Goal: Information Seeking & Learning: Check status

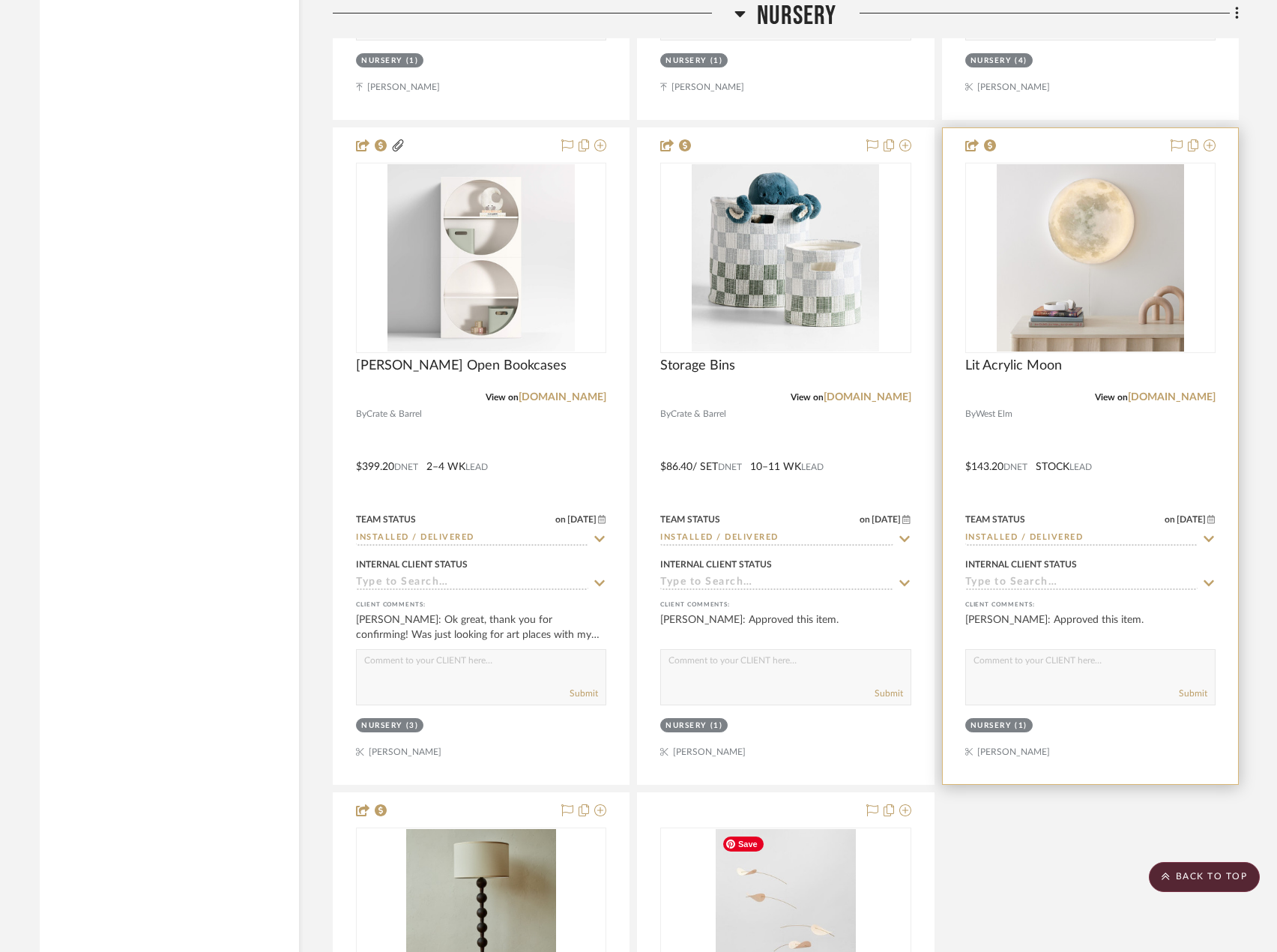
scroll to position [7727, 0]
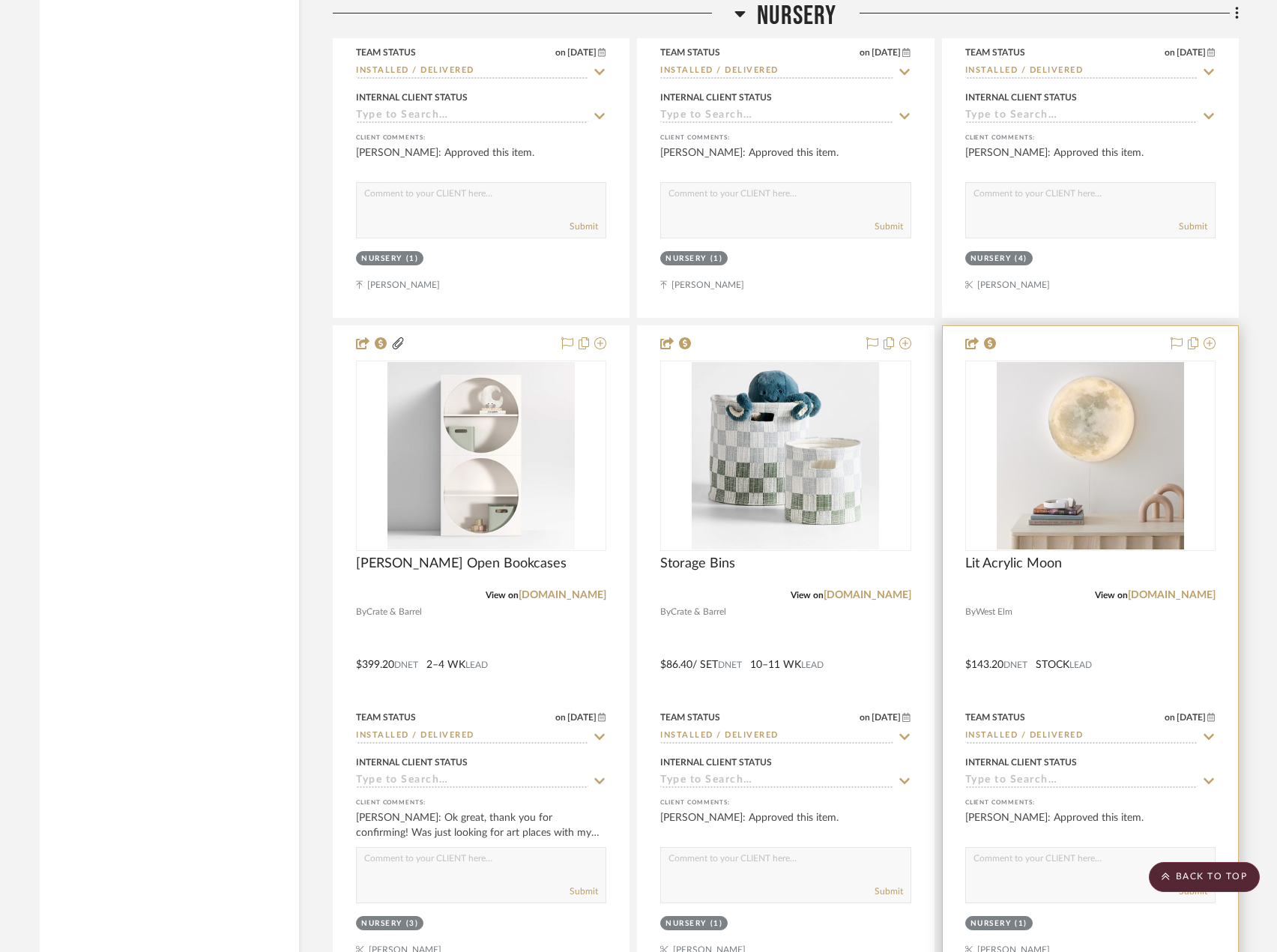
drag, startPoint x: 1183, startPoint y: 873, endPoint x: 1150, endPoint y: 824, distance: 59.1
click at [1182, 870] on scroll-to-top-button "BACK TO TOP" at bounding box center [1205, 876] width 111 height 30
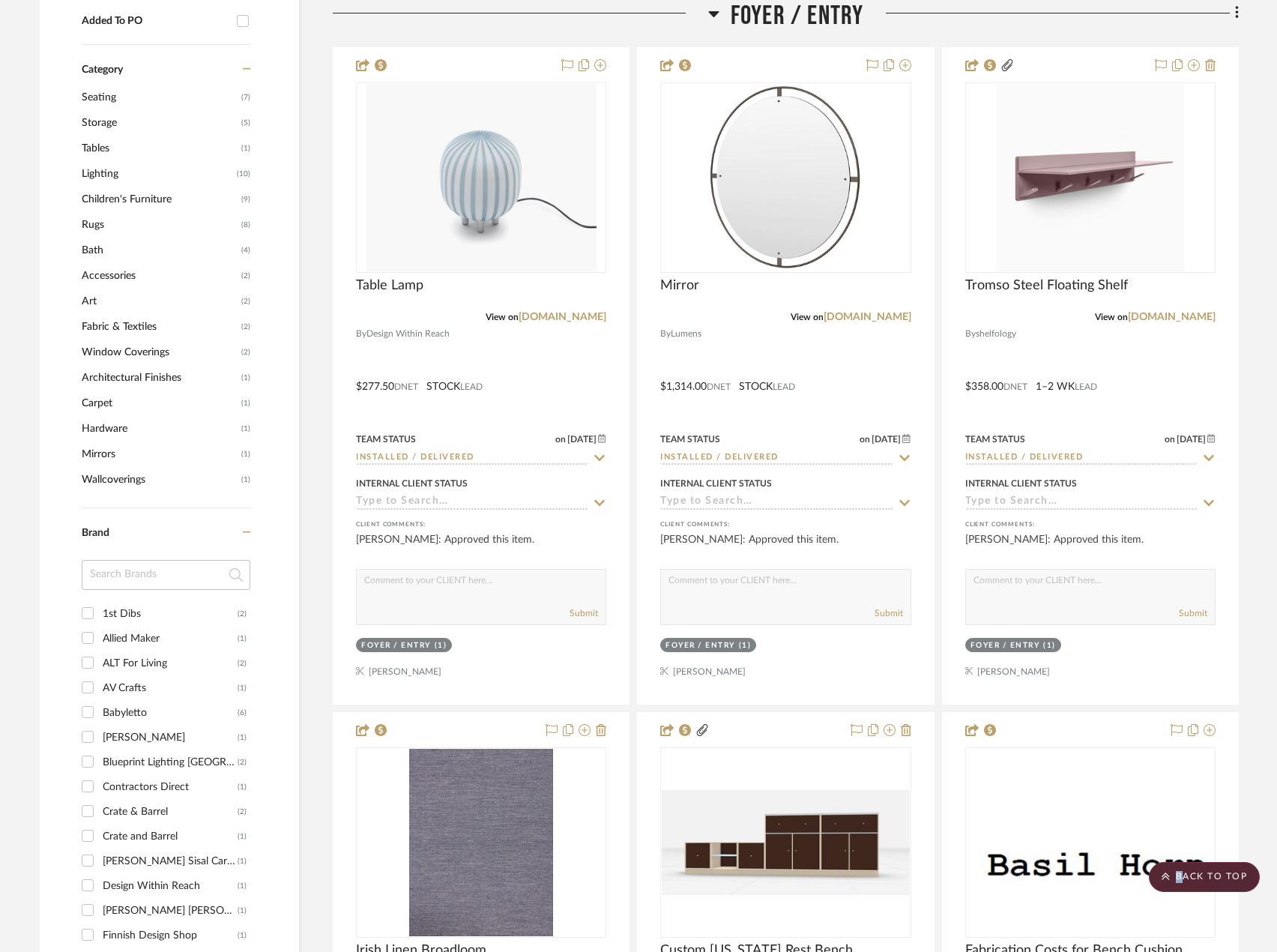
scroll to position [0, 0]
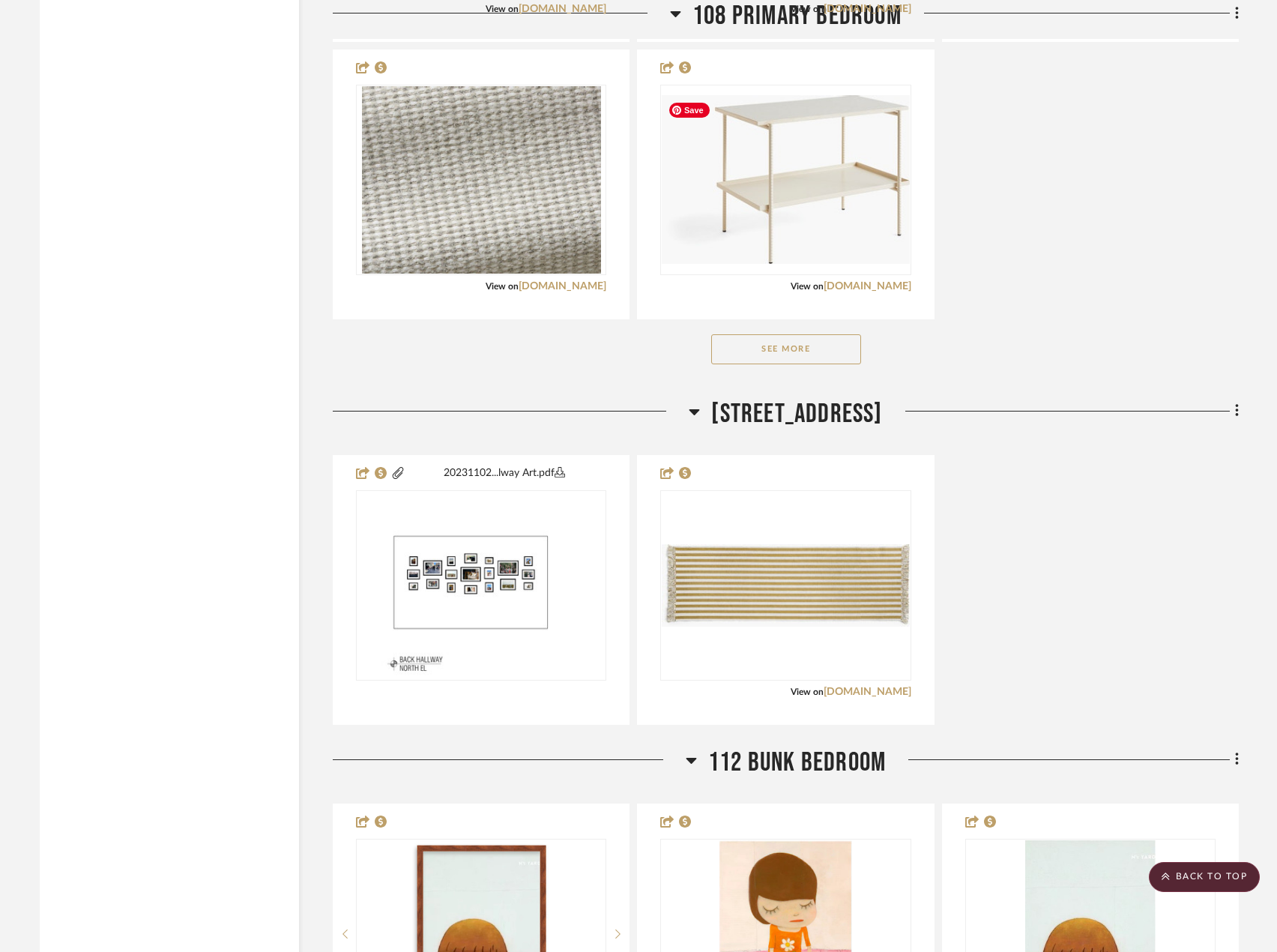
scroll to position [5245, 0]
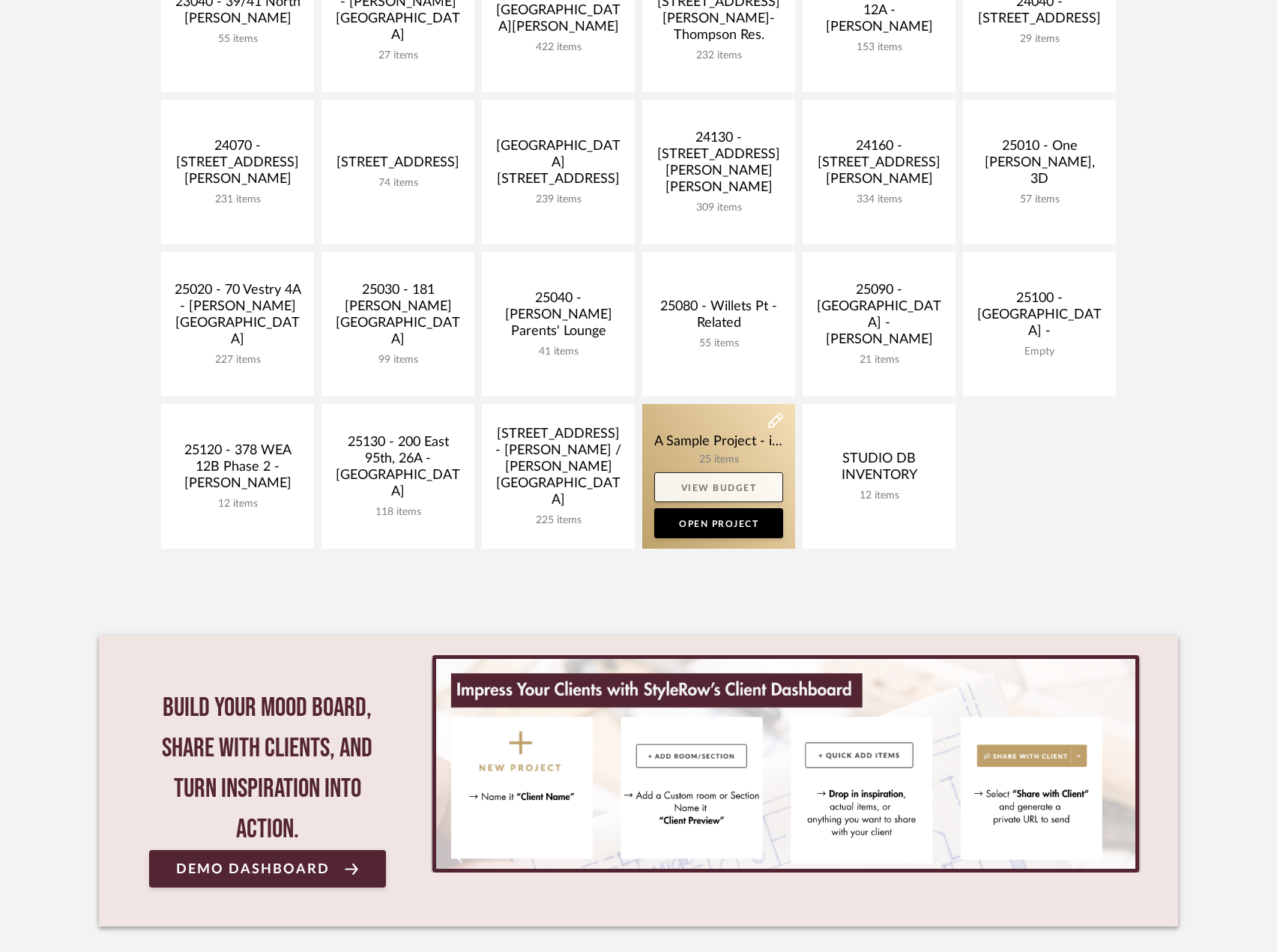
scroll to position [599, 0]
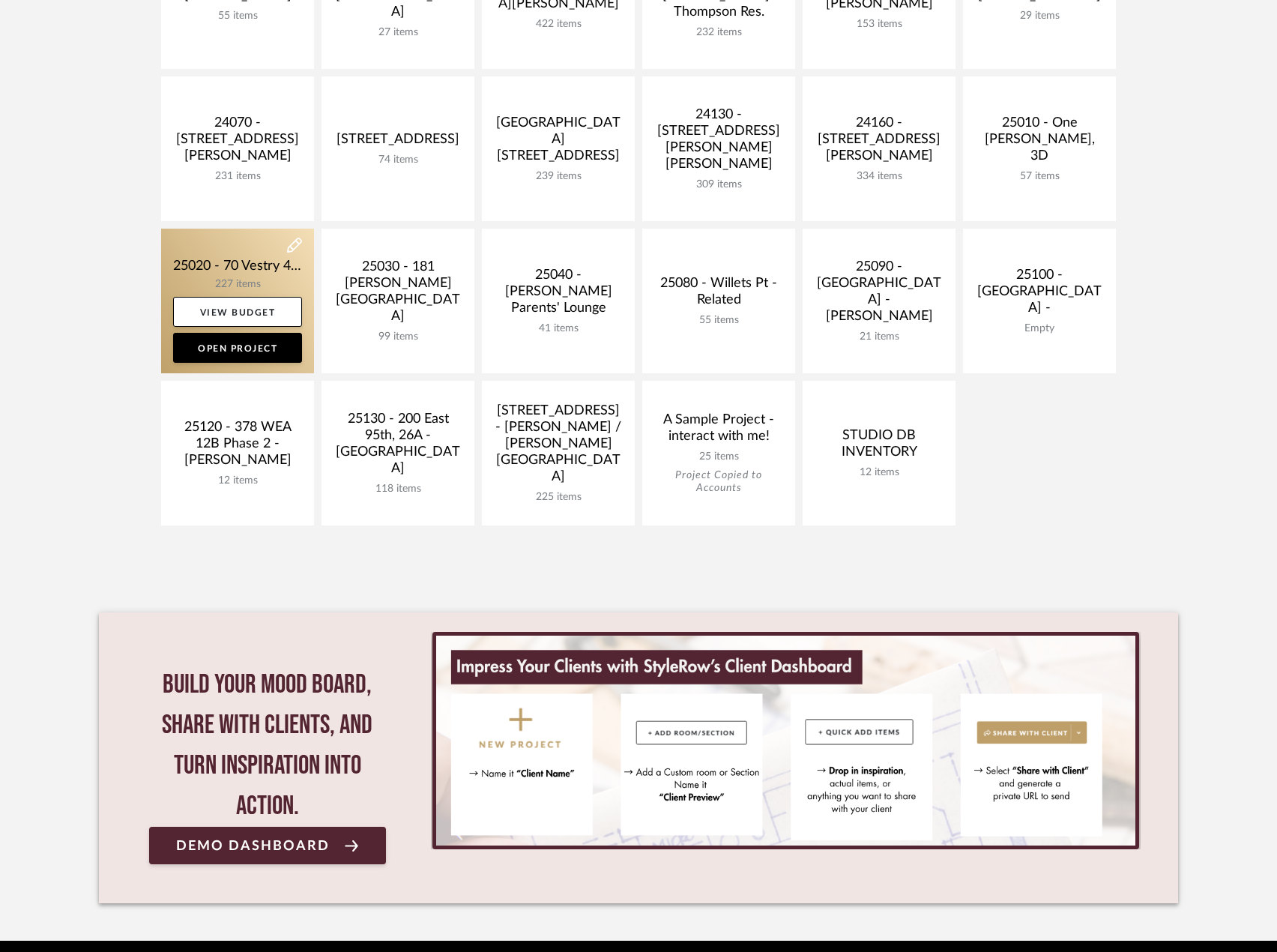
click at [228, 258] on link at bounding box center [237, 301] width 153 height 145
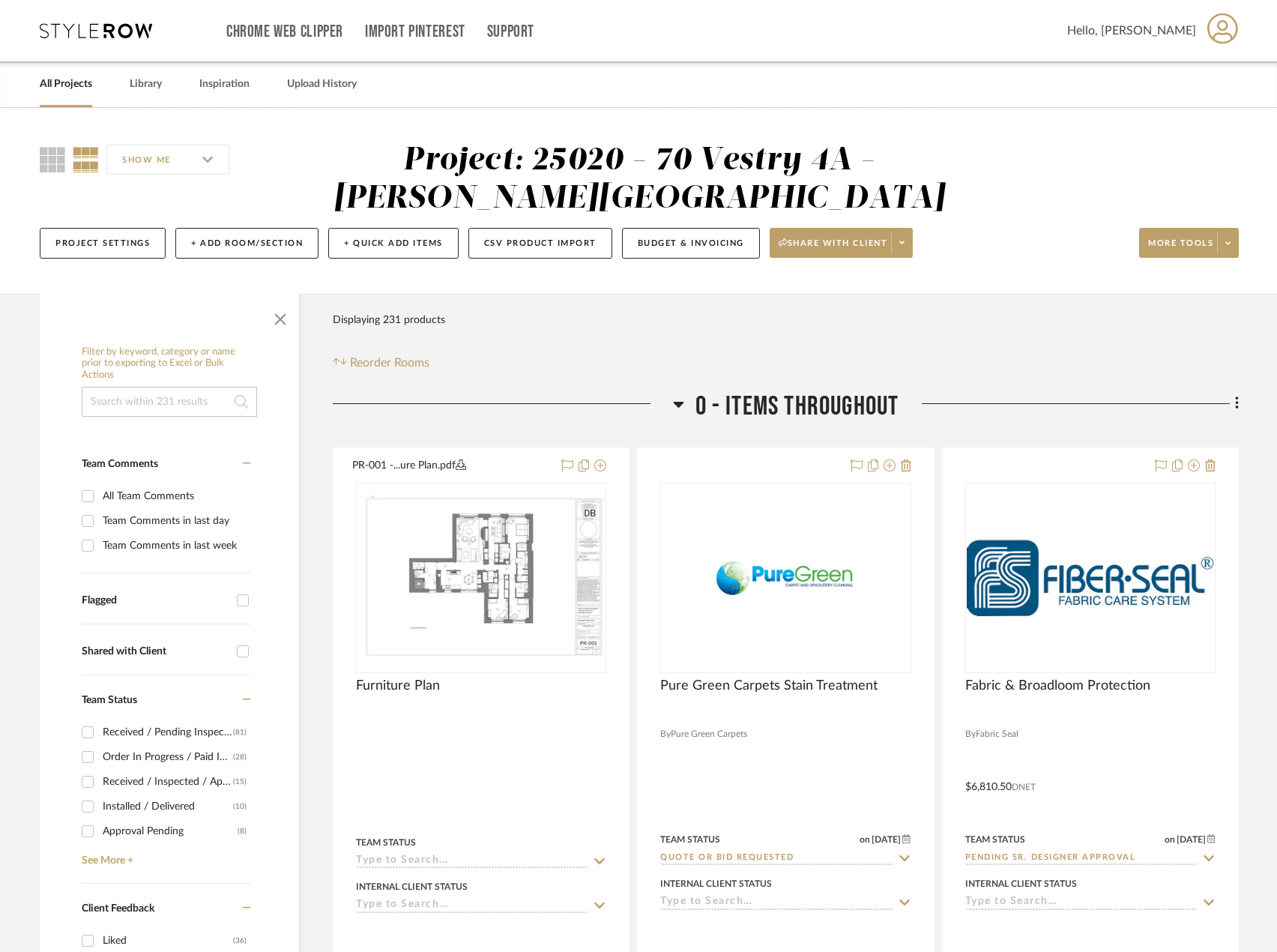
drag, startPoint x: 209, startPoint y: 526, endPoint x: 526, endPoint y: 532, distance: 317.1
click at [210, 525] on div "Team Comments in last day" at bounding box center [174, 520] width 144 height 24
click at [100, 525] on input "Team Comments in last day" at bounding box center [88, 520] width 24 height 24
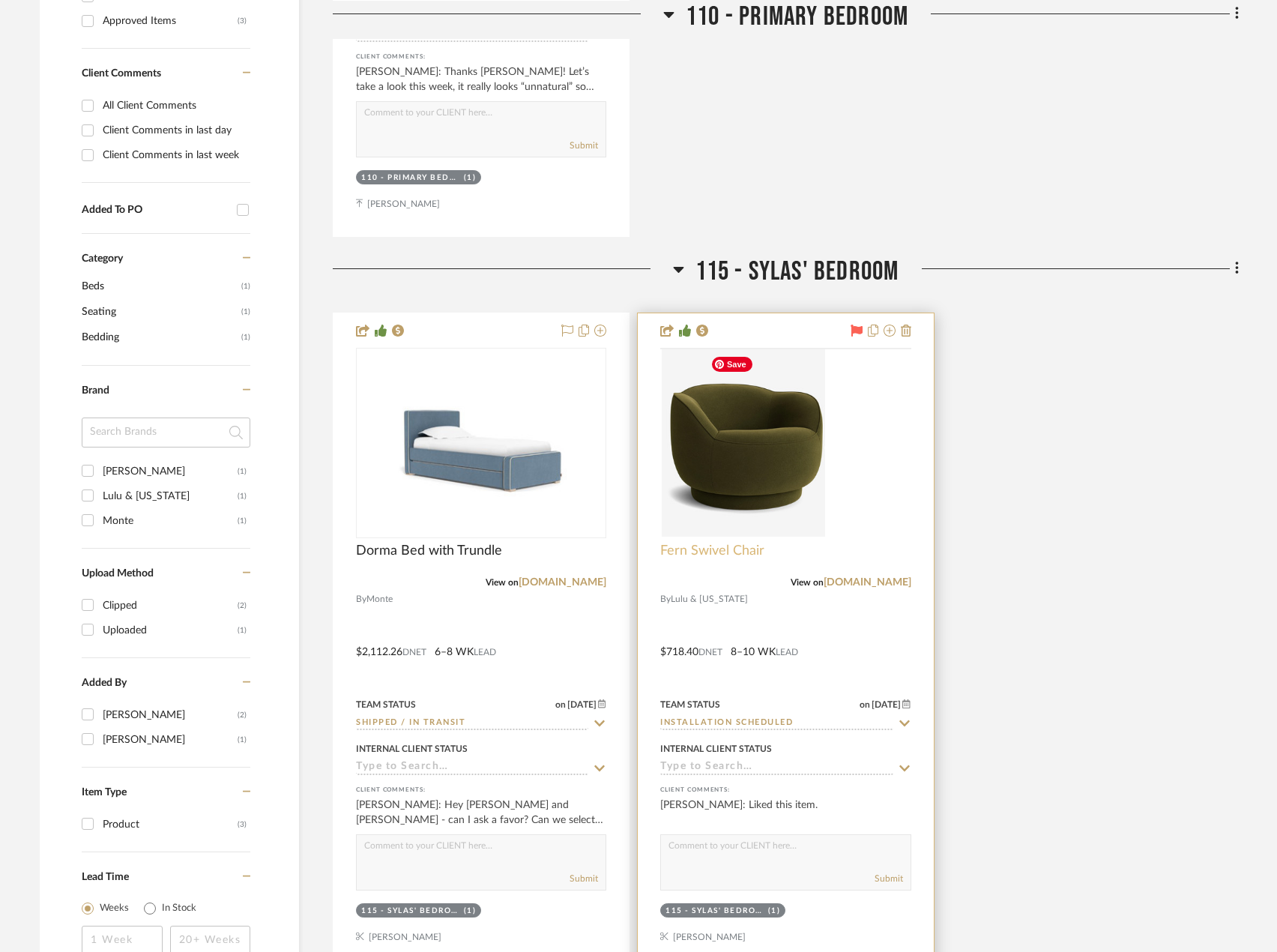
scroll to position [974, 0]
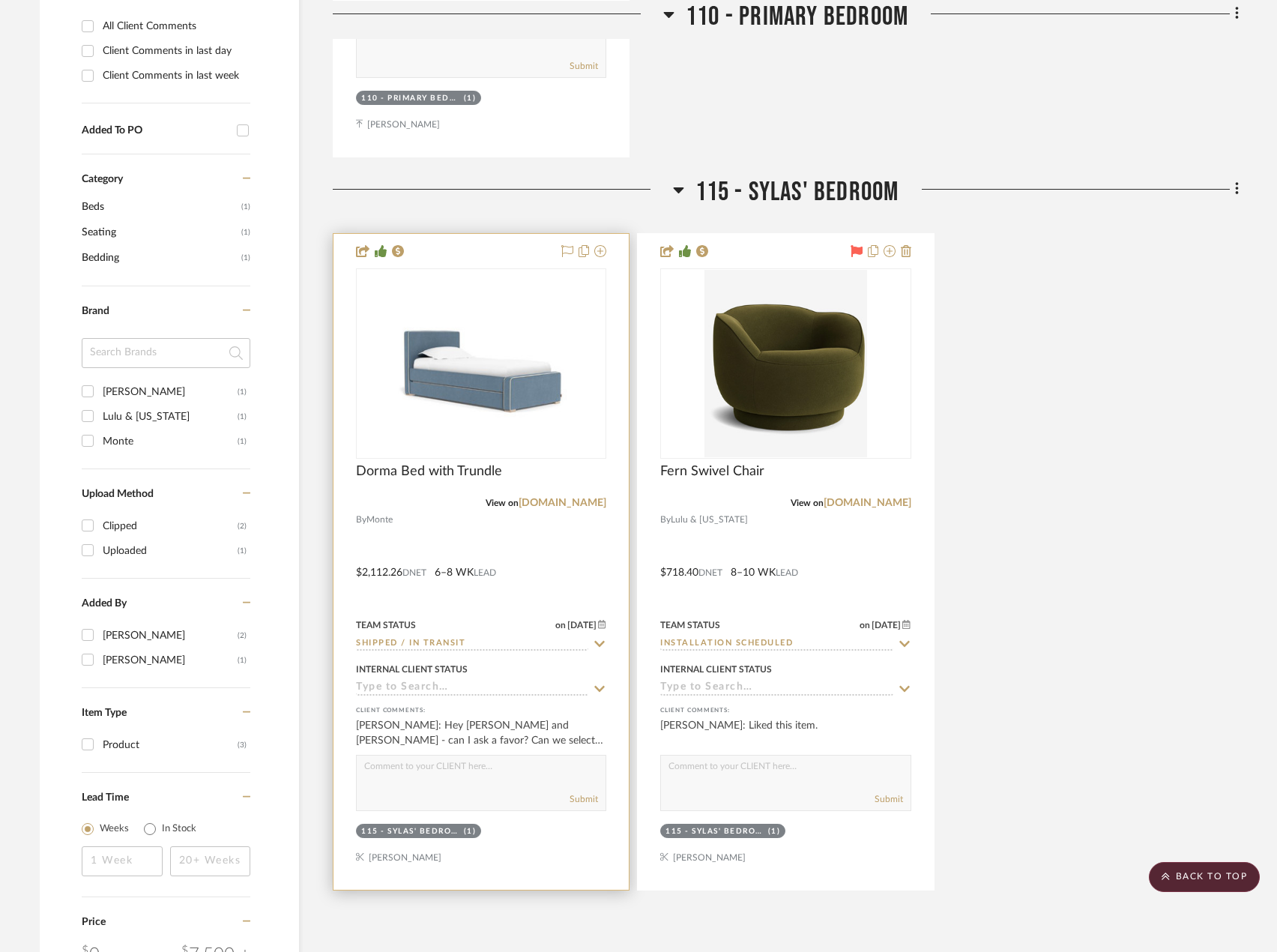
click at [0, 0] on div at bounding box center [0, 0] width 0 height 0
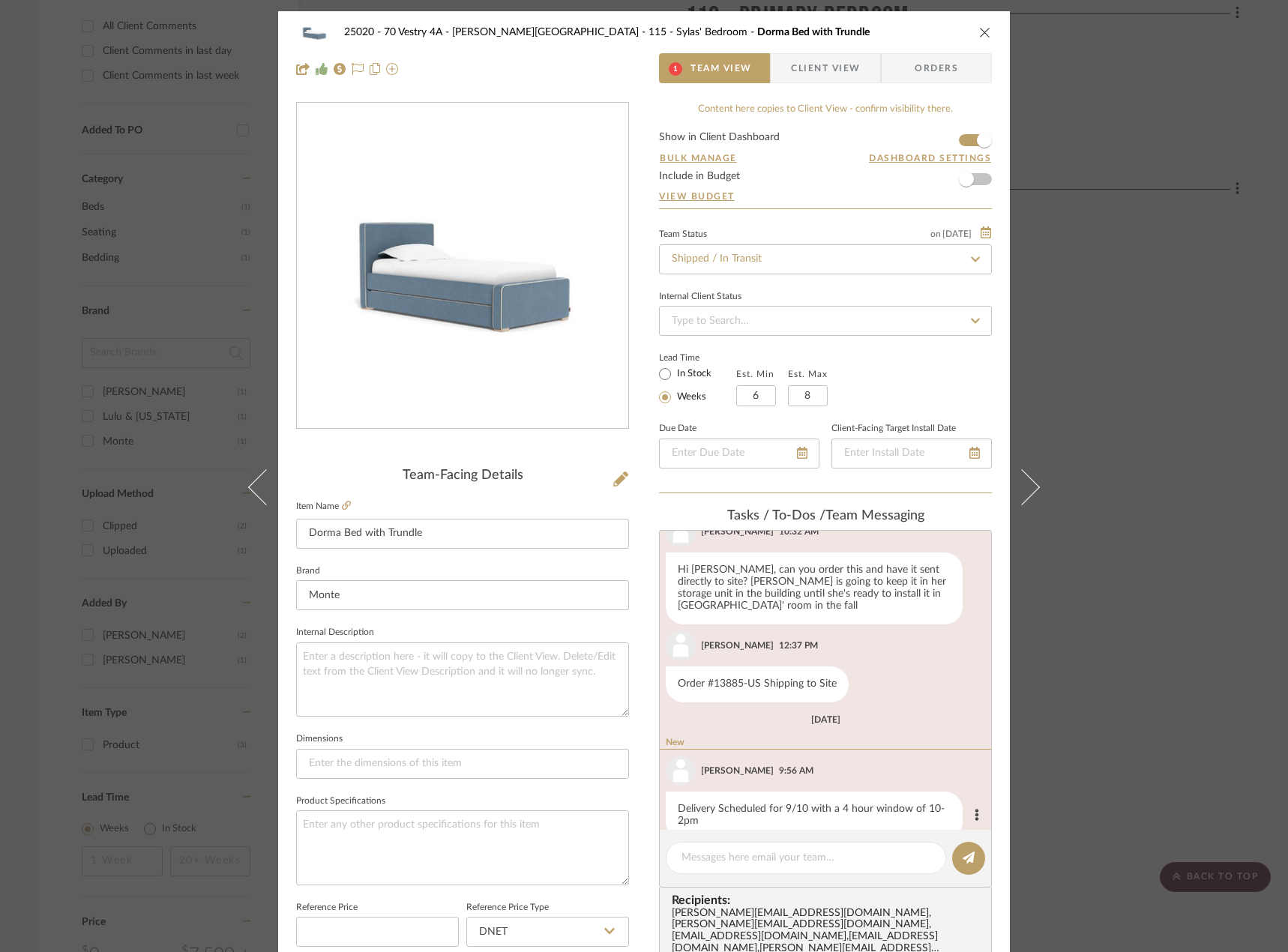
scroll to position [1106, 0]
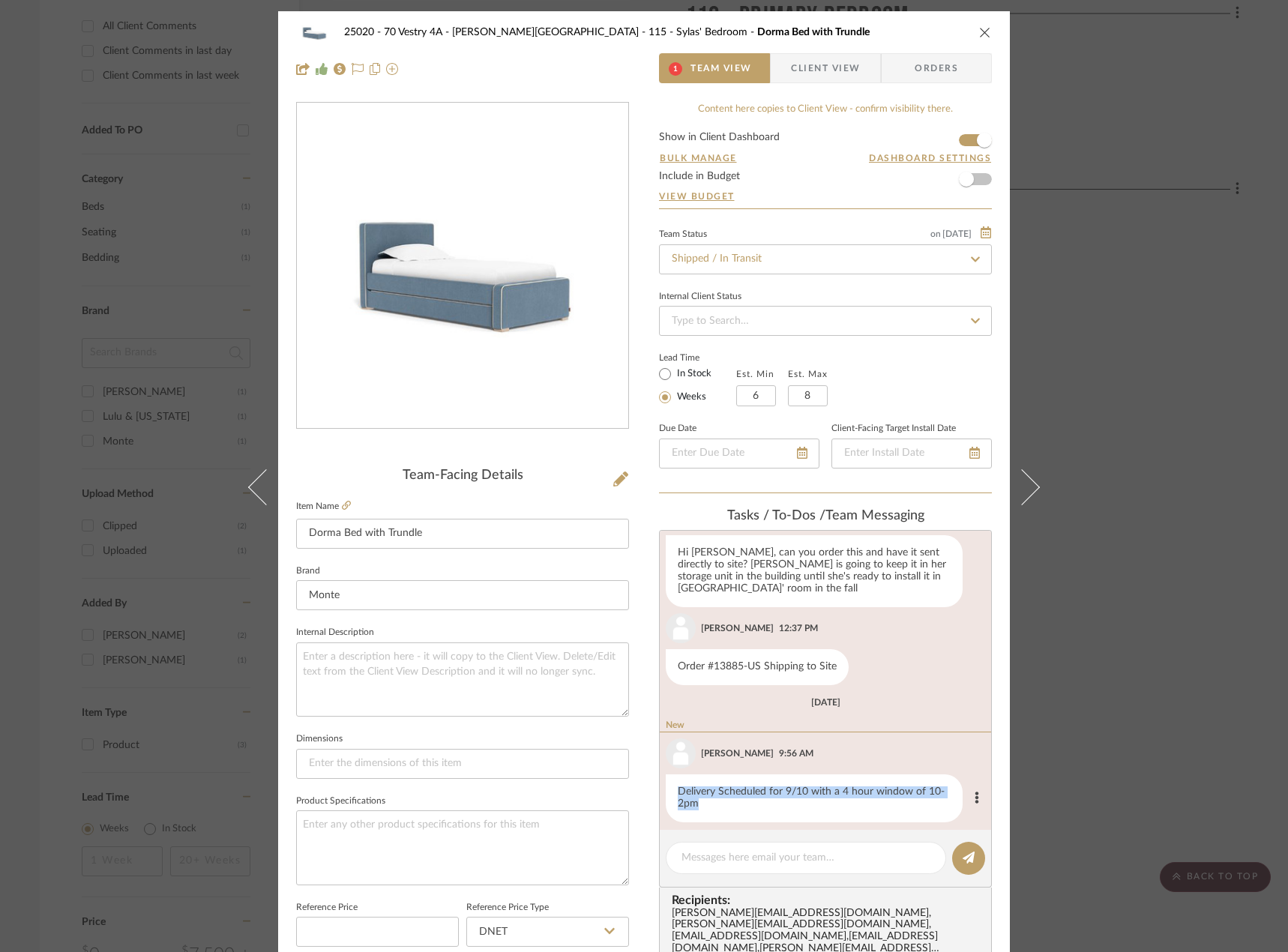
drag, startPoint x: 788, startPoint y: 801, endPoint x: 664, endPoint y: 776, distance: 126.5
click at [666, 776] on div "Delivery Scheduled for 9/10 with a 4 hour window of 10-2pm" at bounding box center [814, 798] width 297 height 48
click at [831, 76] on span "Client View" at bounding box center [825, 68] width 69 height 30
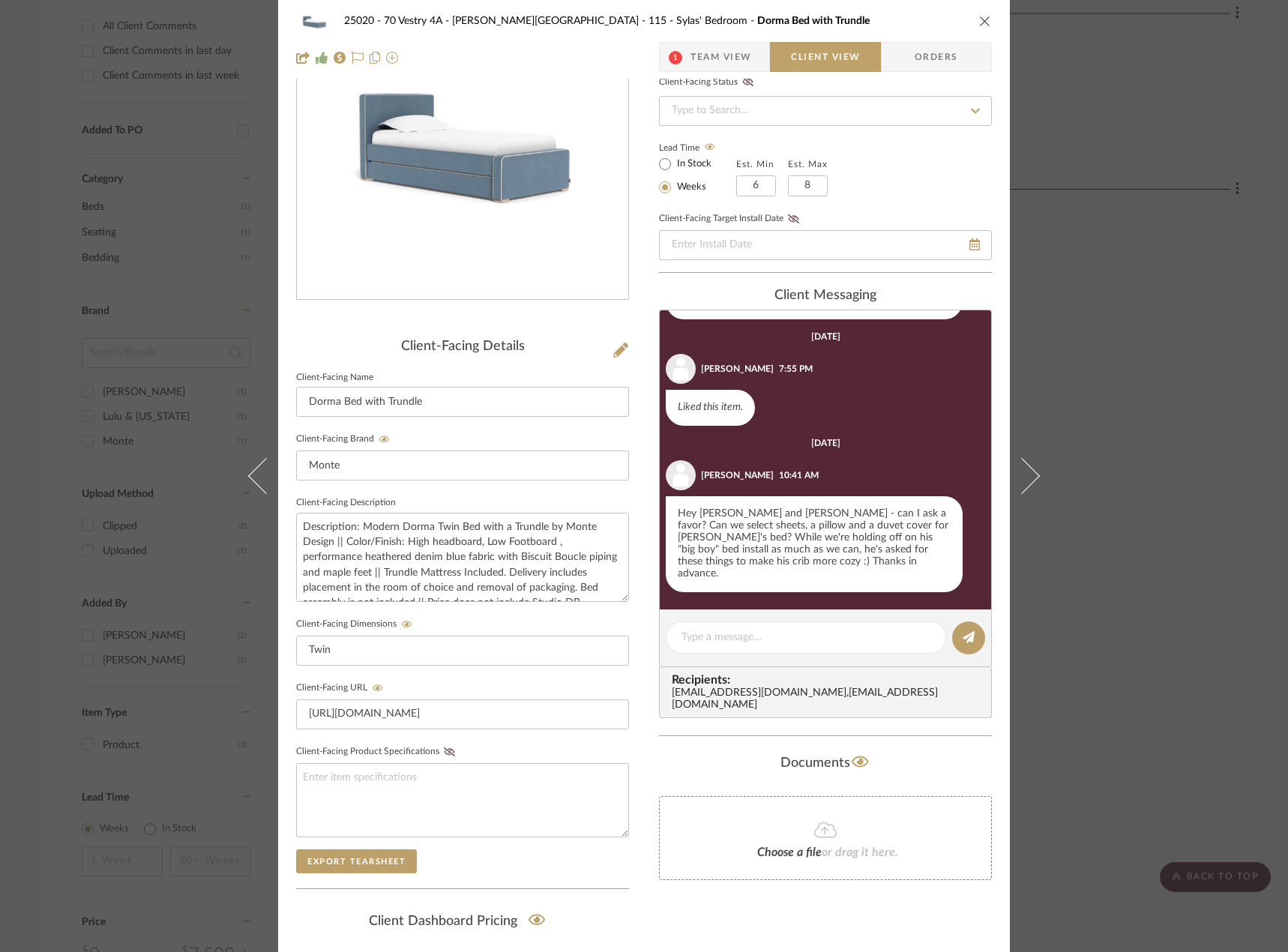
scroll to position [307, 0]
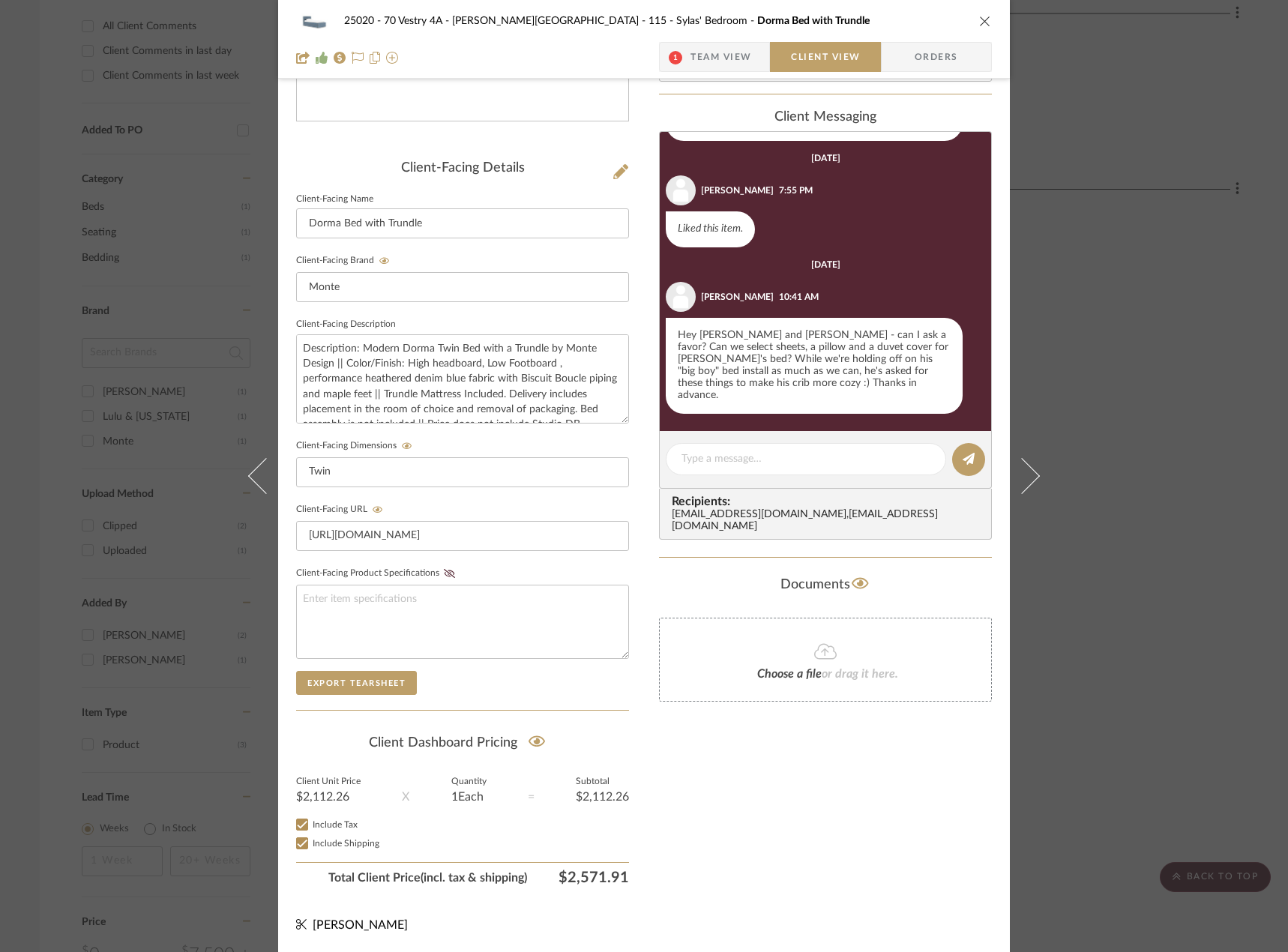
drag, startPoint x: 1162, startPoint y: 333, endPoint x: 1113, endPoint y: 374, distance: 63.9
click at [1161, 333] on div "25020 - 70 Vestry 4A - [PERSON_NAME] 115 - [PERSON_NAME]' Bedroom Dorma Bed wit…" at bounding box center [644, 476] width 1288 height 952
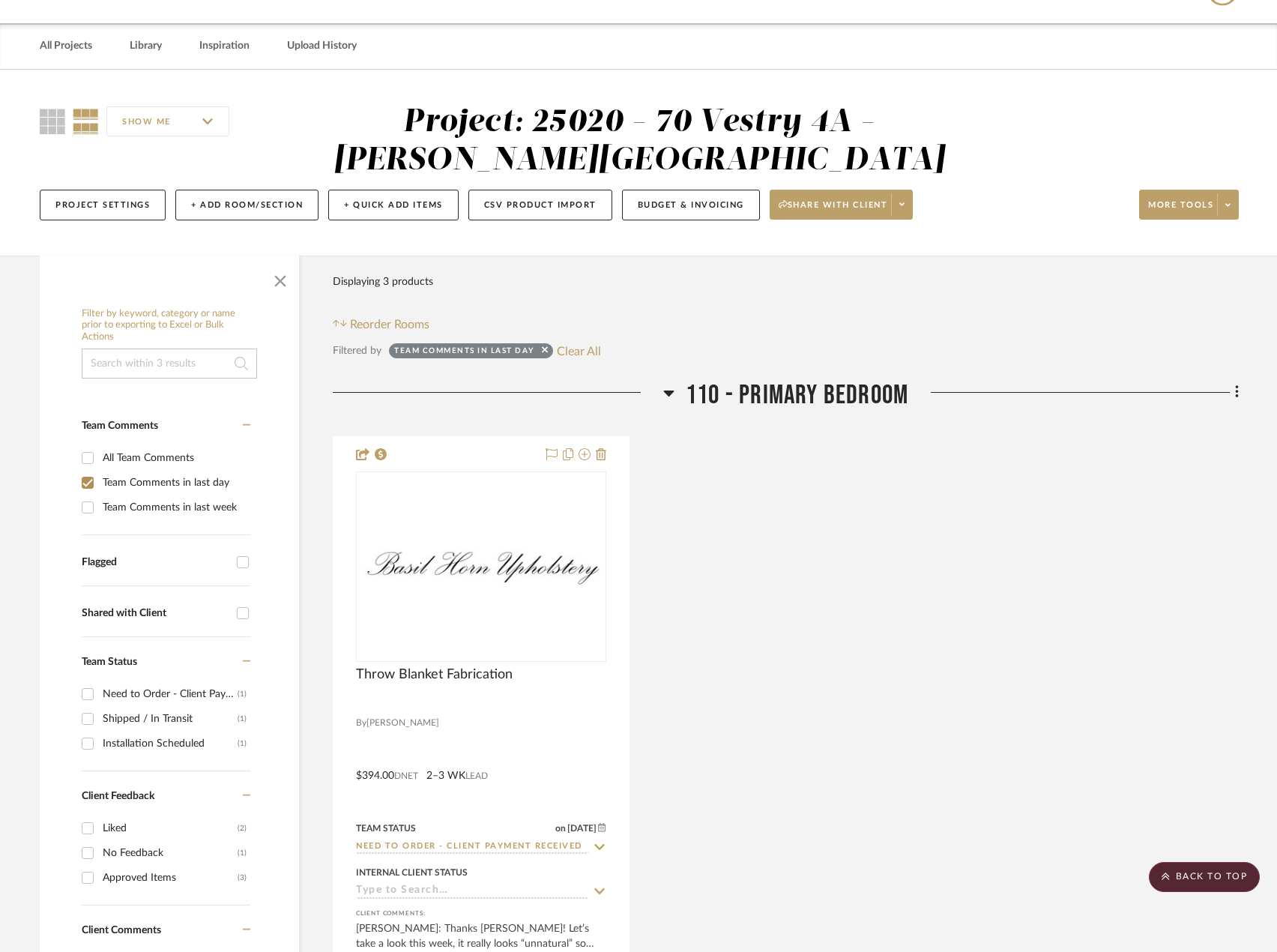
scroll to position [0, 0]
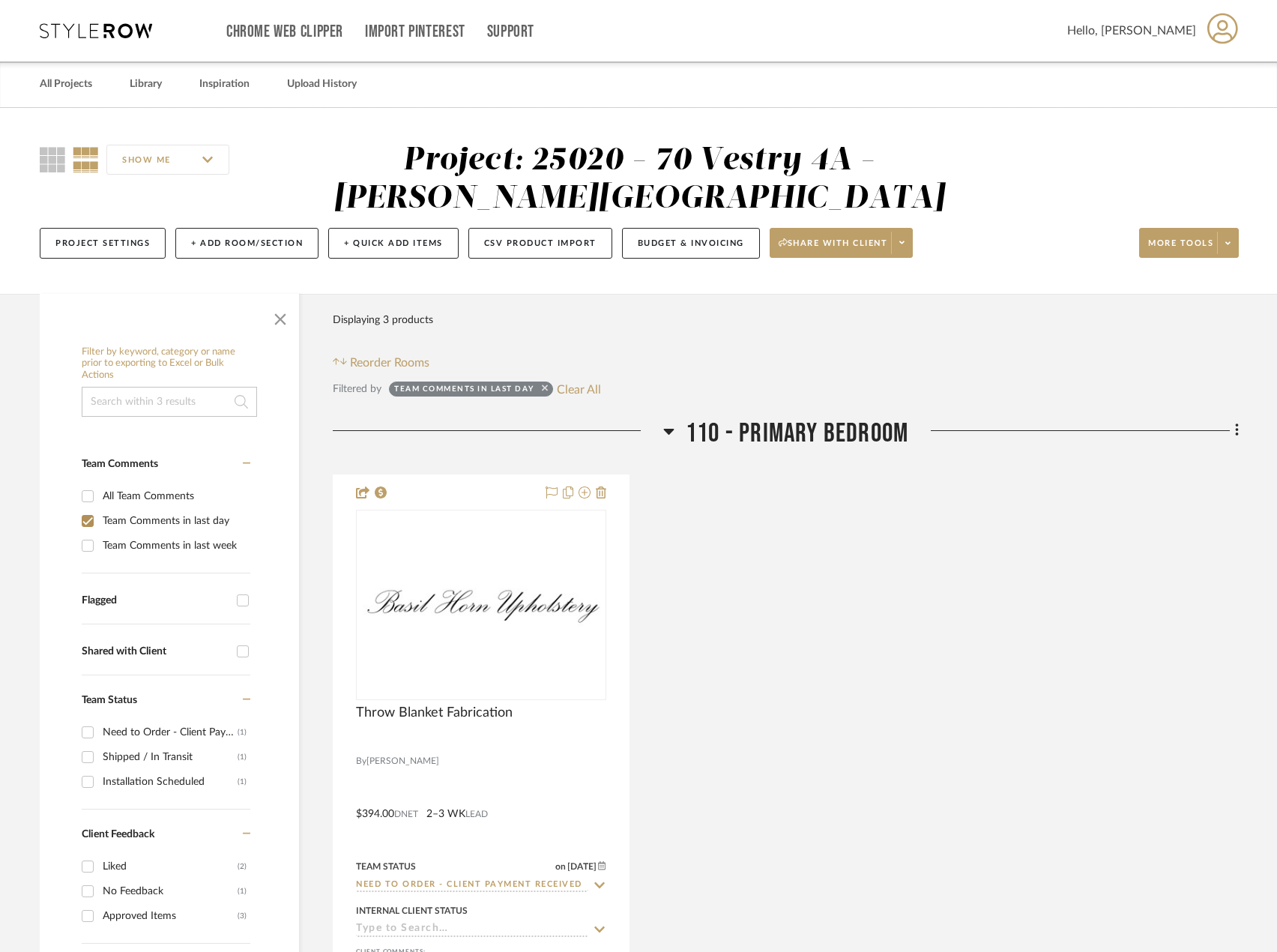
click at [548, 384] on icon at bounding box center [545, 388] width 6 height 10
checkbox input "false"
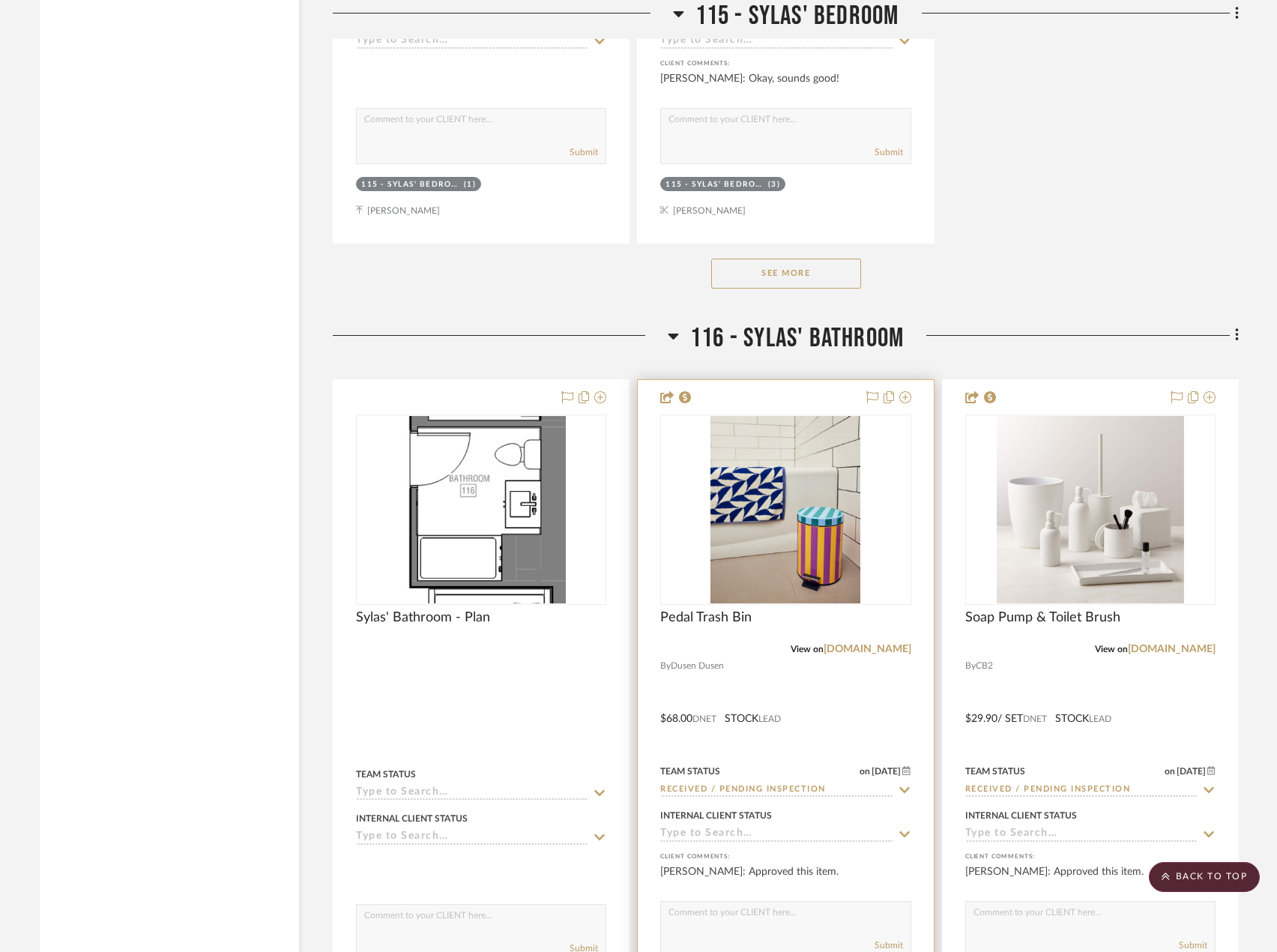
scroll to position [23327, 0]
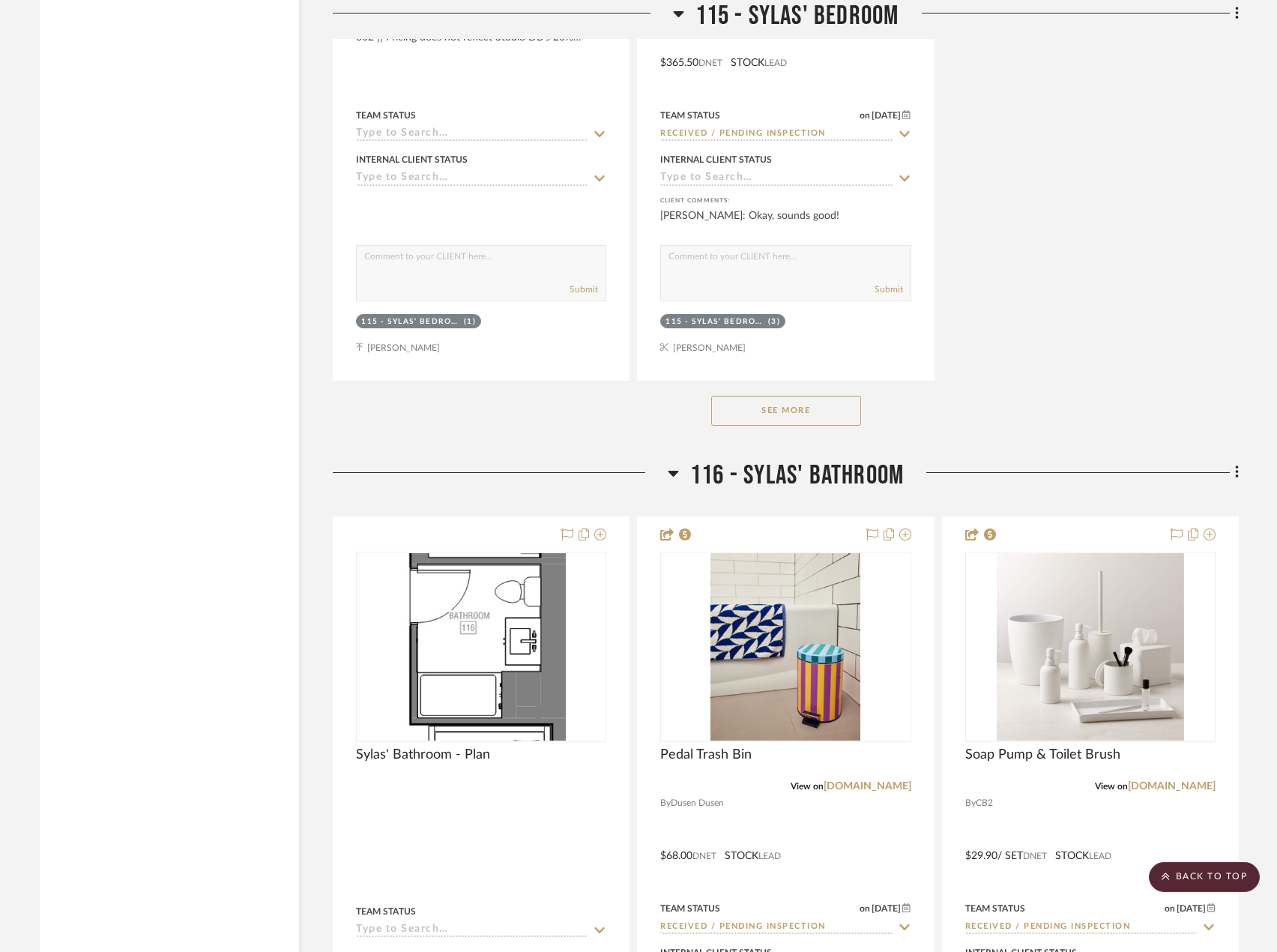
click at [836, 409] on button "See More" at bounding box center [787, 410] width 150 height 30
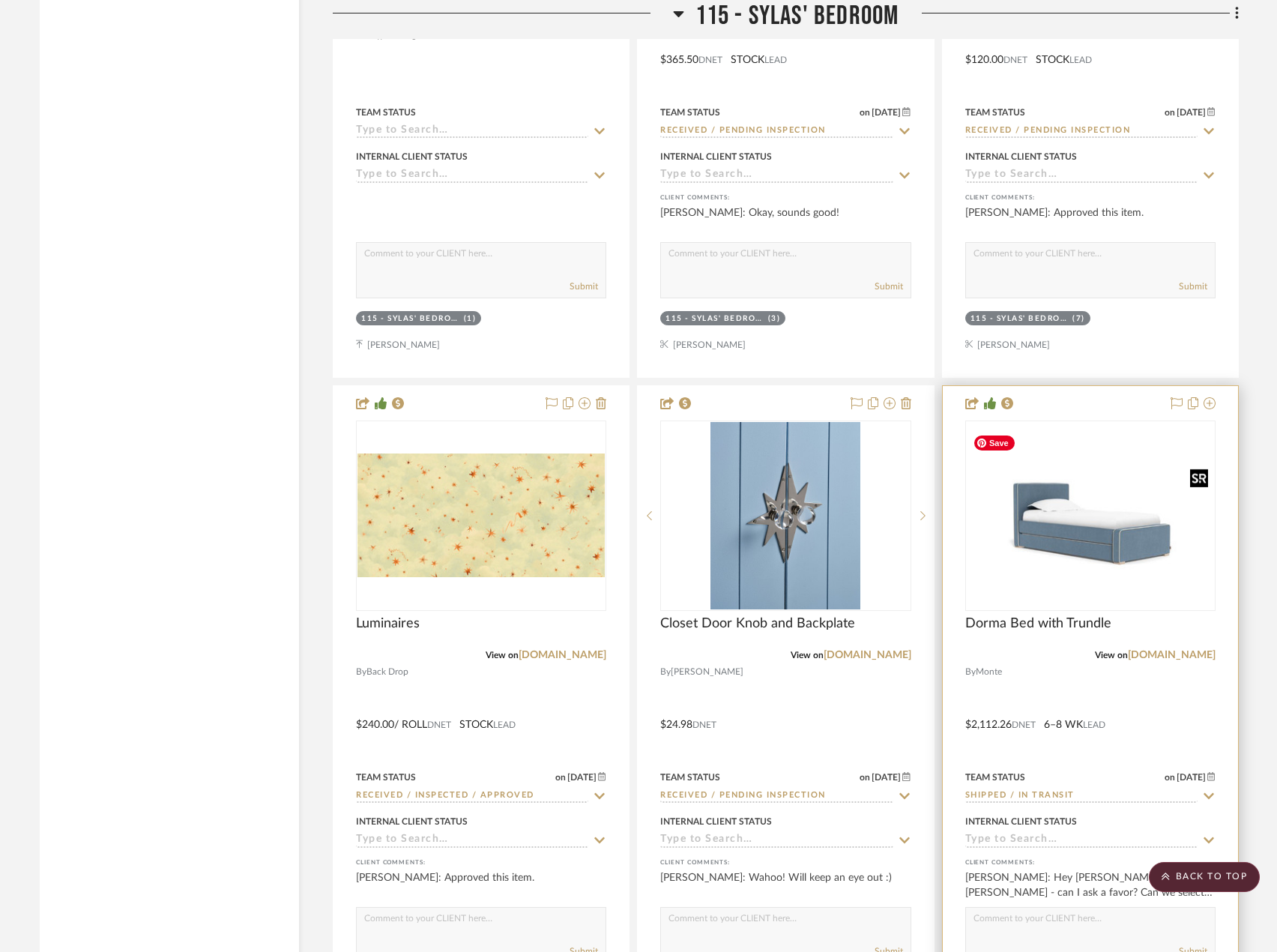
click at [1082, 556] on img "0" at bounding box center [1091, 515] width 248 height 175
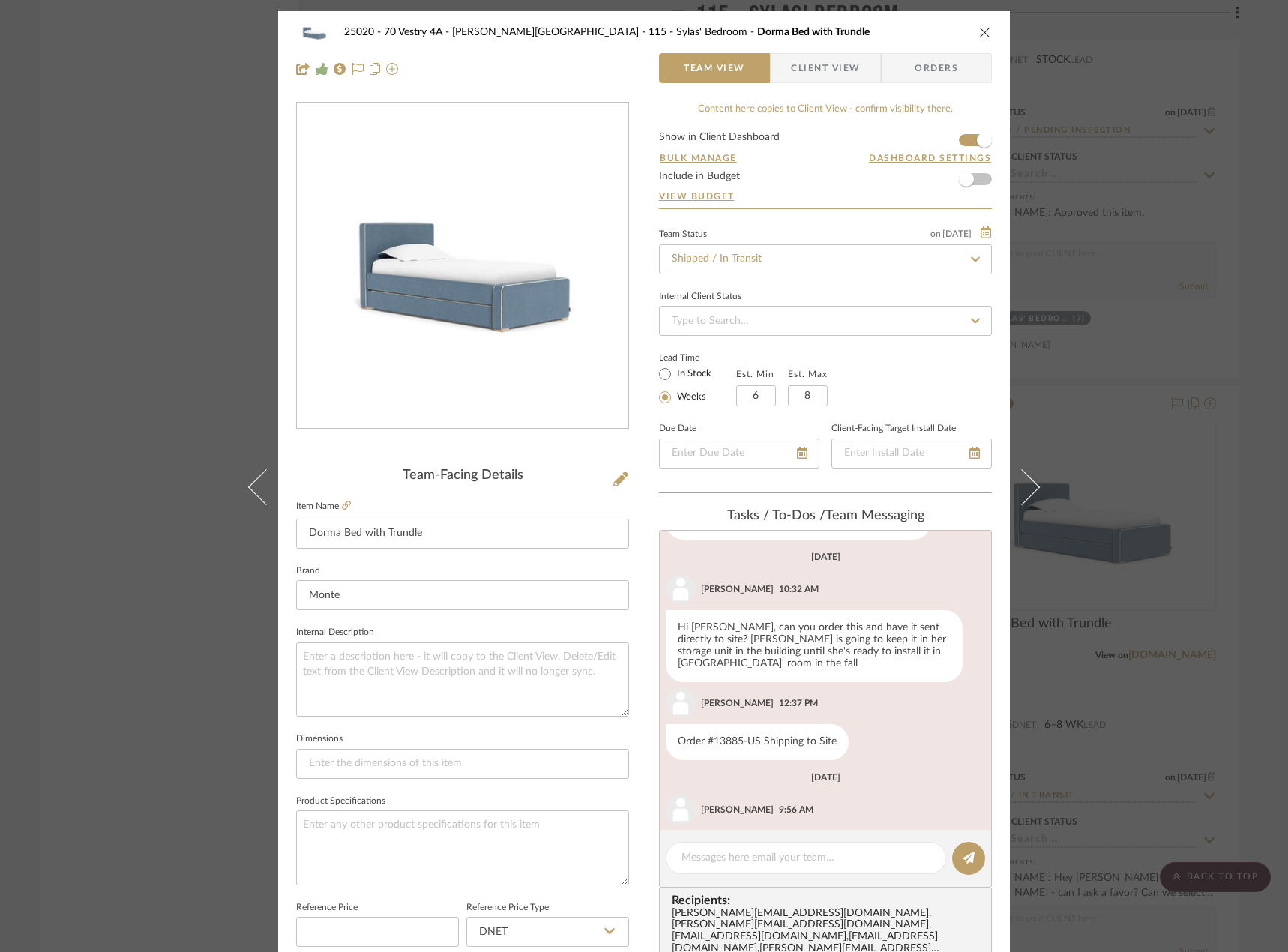
scroll to position [1088, 0]
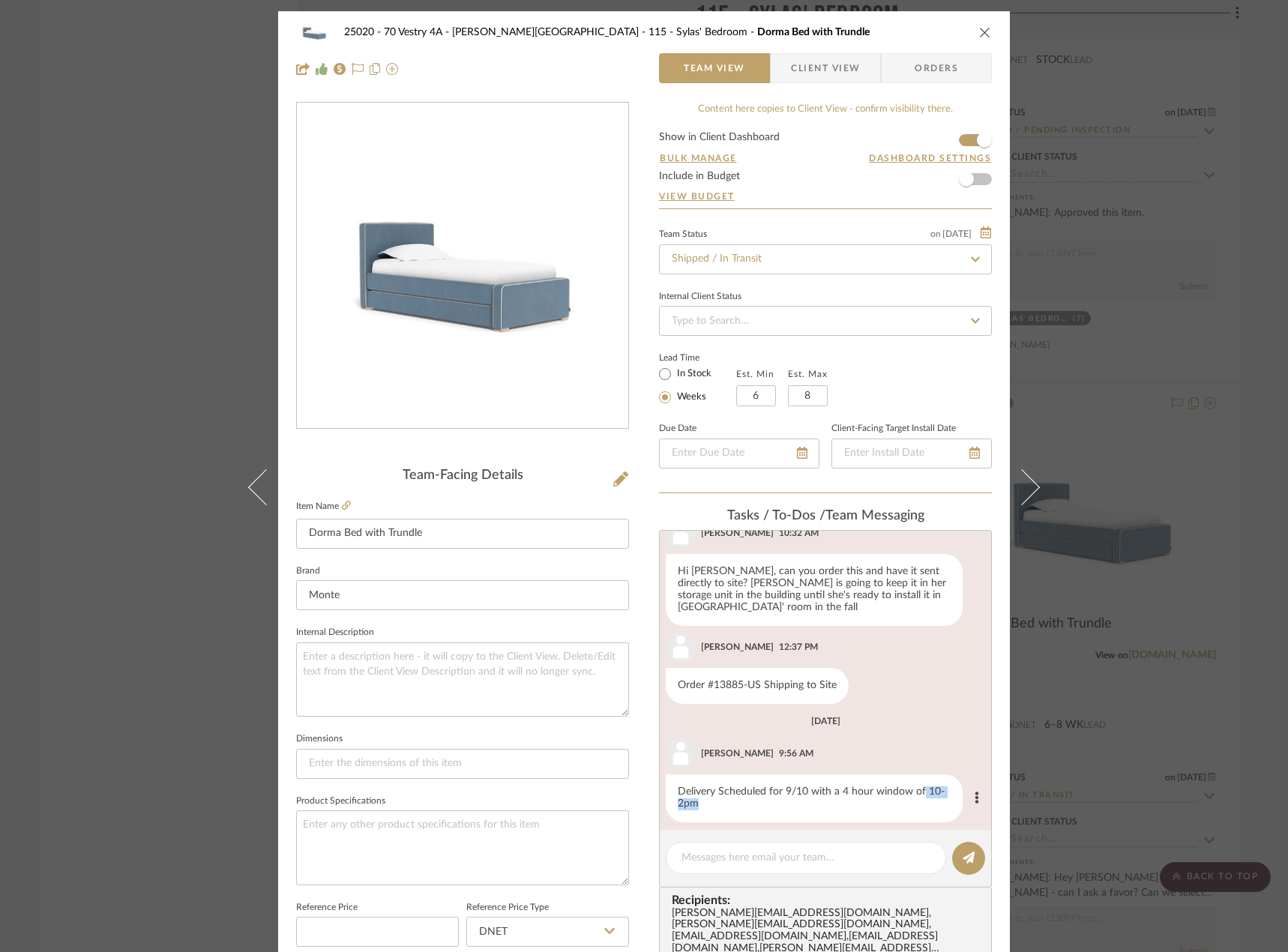
drag, startPoint x: 917, startPoint y: 779, endPoint x: 906, endPoint y: 804, distance: 27.3
click at [906, 804] on div "Delivery Scheduled for 9/10 with a 4 hour window of 10-2pm" at bounding box center [814, 798] width 297 height 48
copy div "10-2pm"
click at [829, 68] on span "Client View" at bounding box center [825, 68] width 69 height 30
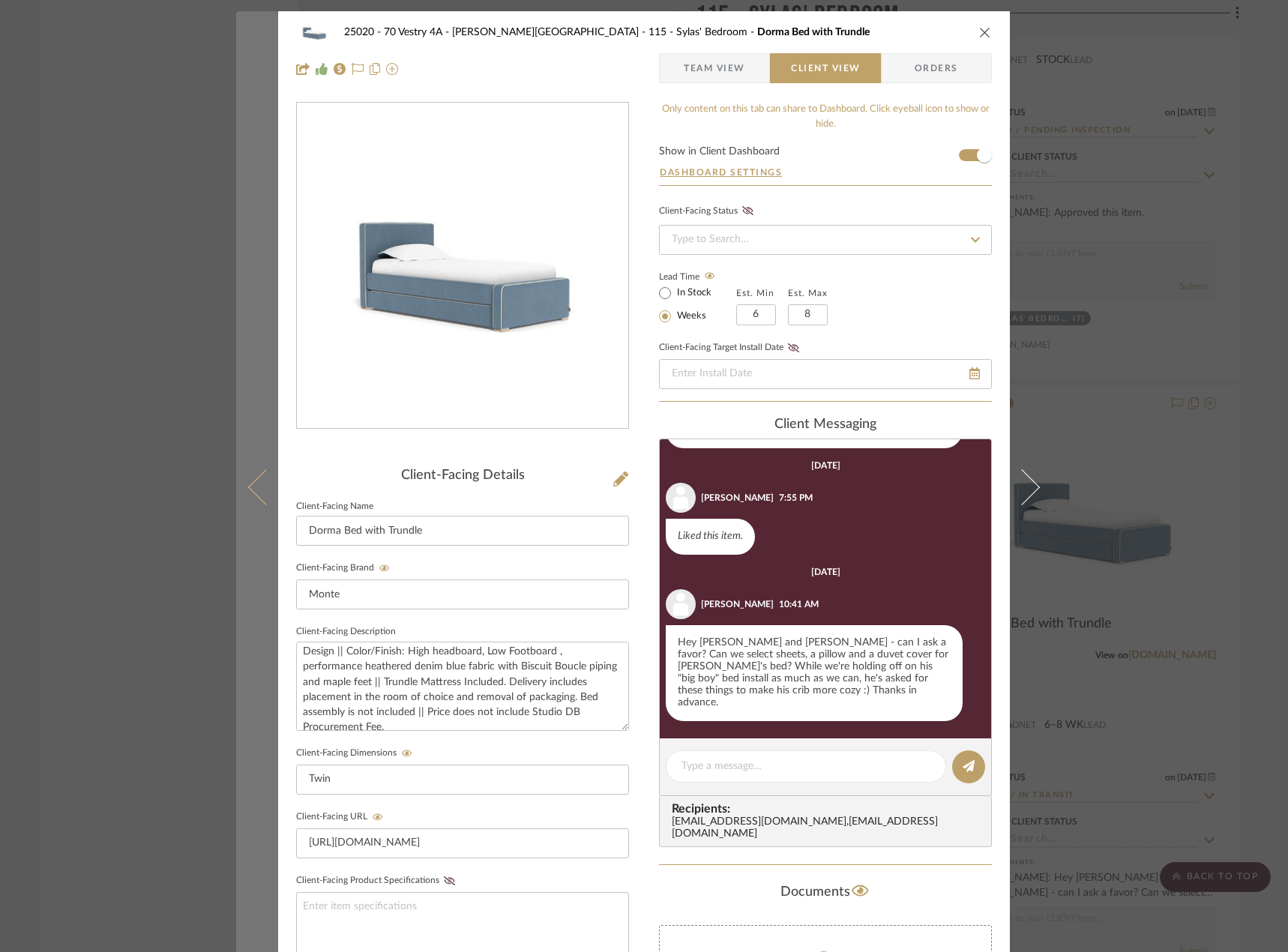
scroll to position [0, 0]
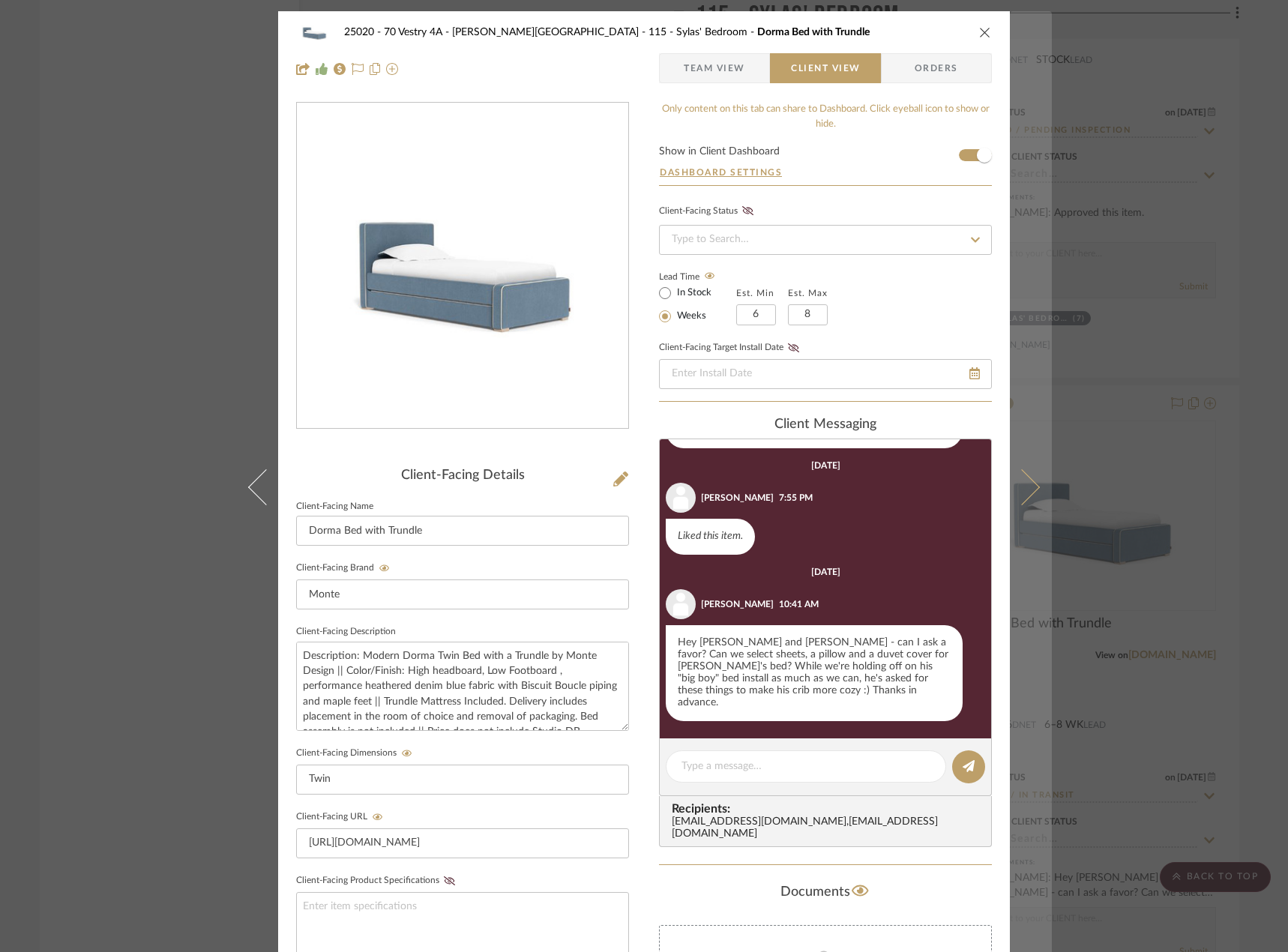
click at [1033, 478] on button at bounding box center [1030, 487] width 42 height 952
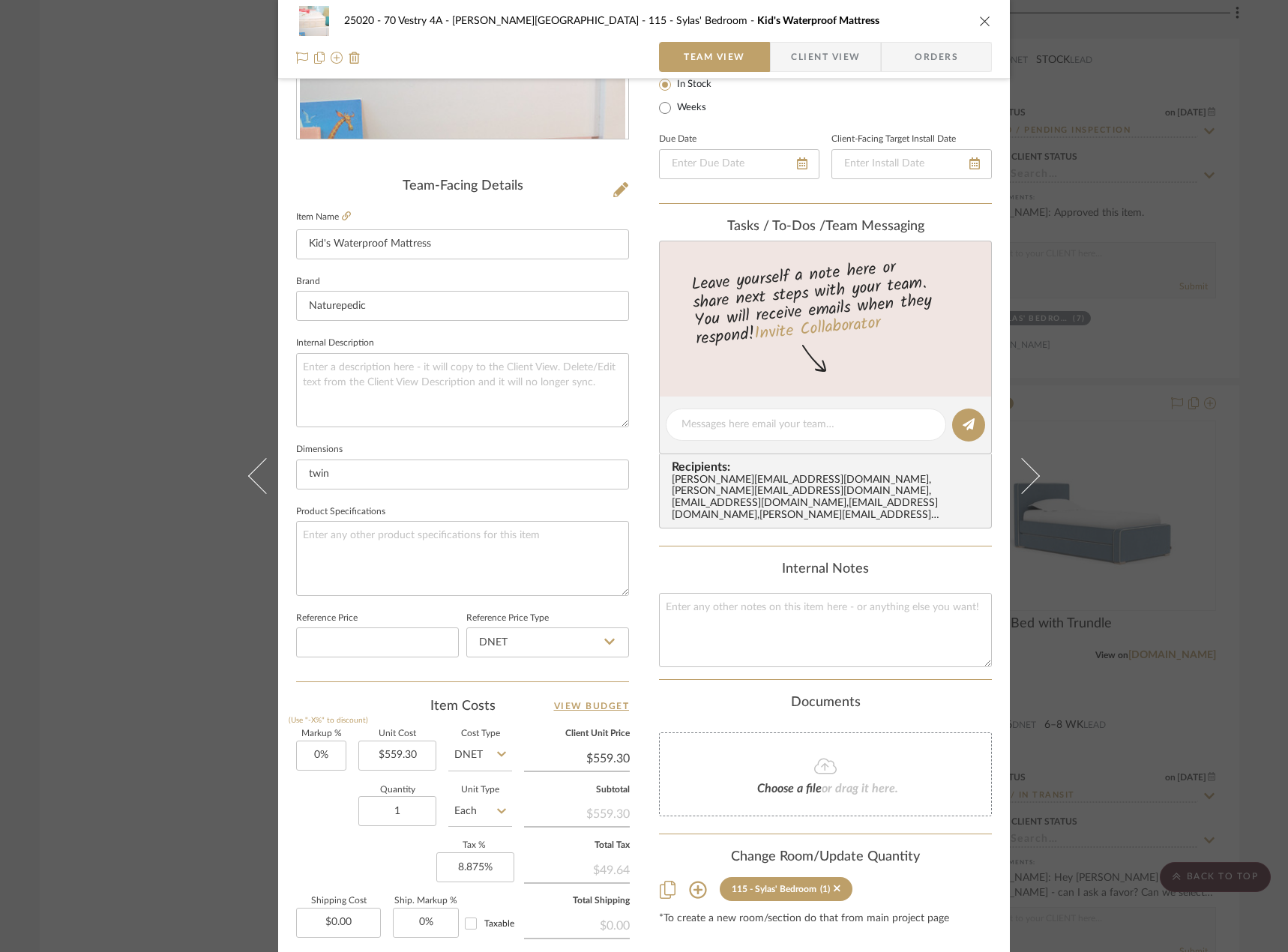
scroll to position [443, 0]
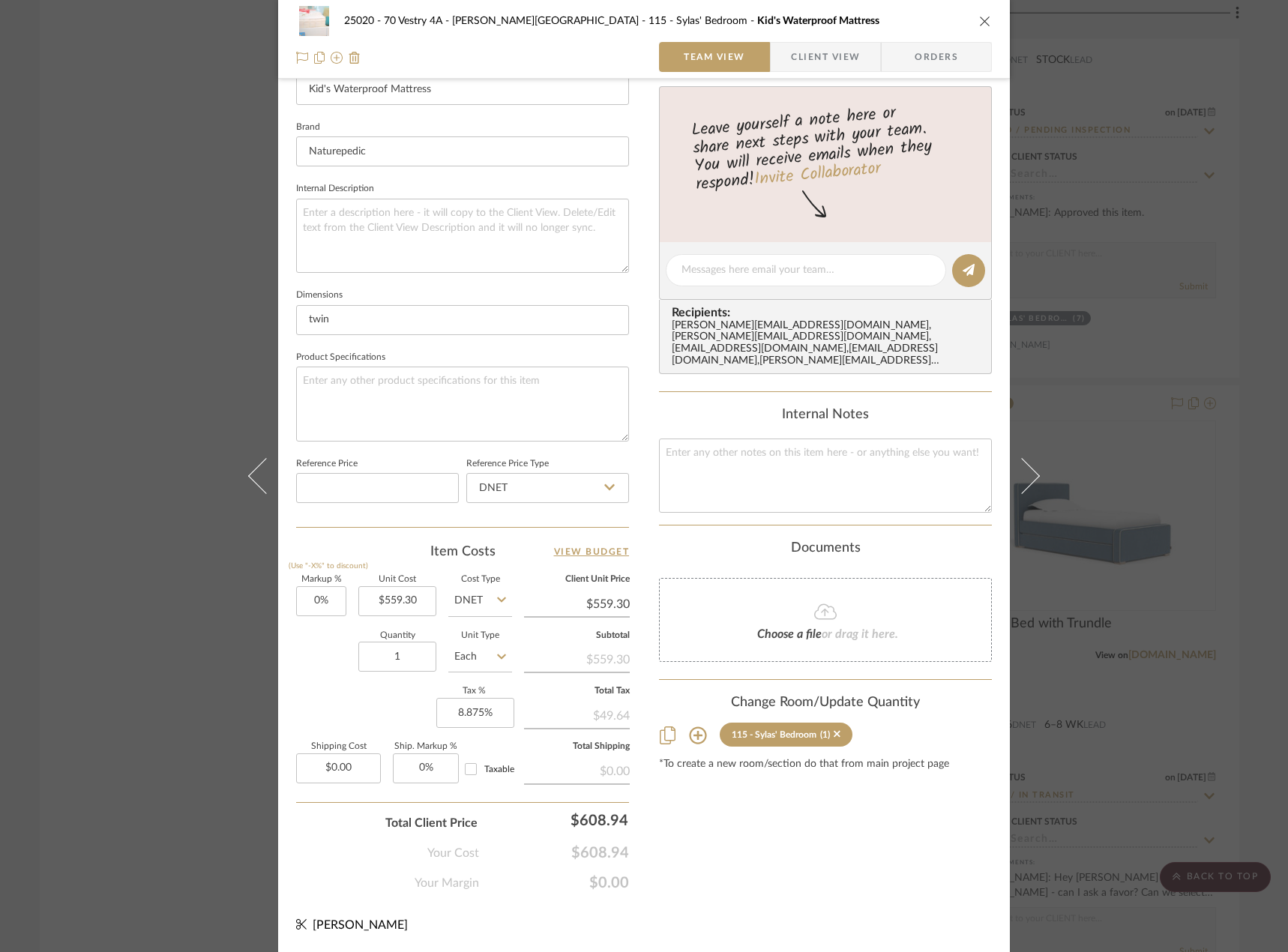
drag, startPoint x: 1253, startPoint y: 377, endPoint x: 1233, endPoint y: 380, distance: 20.2
click at [1252, 377] on div "25020 - 70 Vestry 4A - [PERSON_NAME] 115 - [PERSON_NAME]' Bedroom Kid's Waterpr…" at bounding box center [644, 476] width 1288 height 952
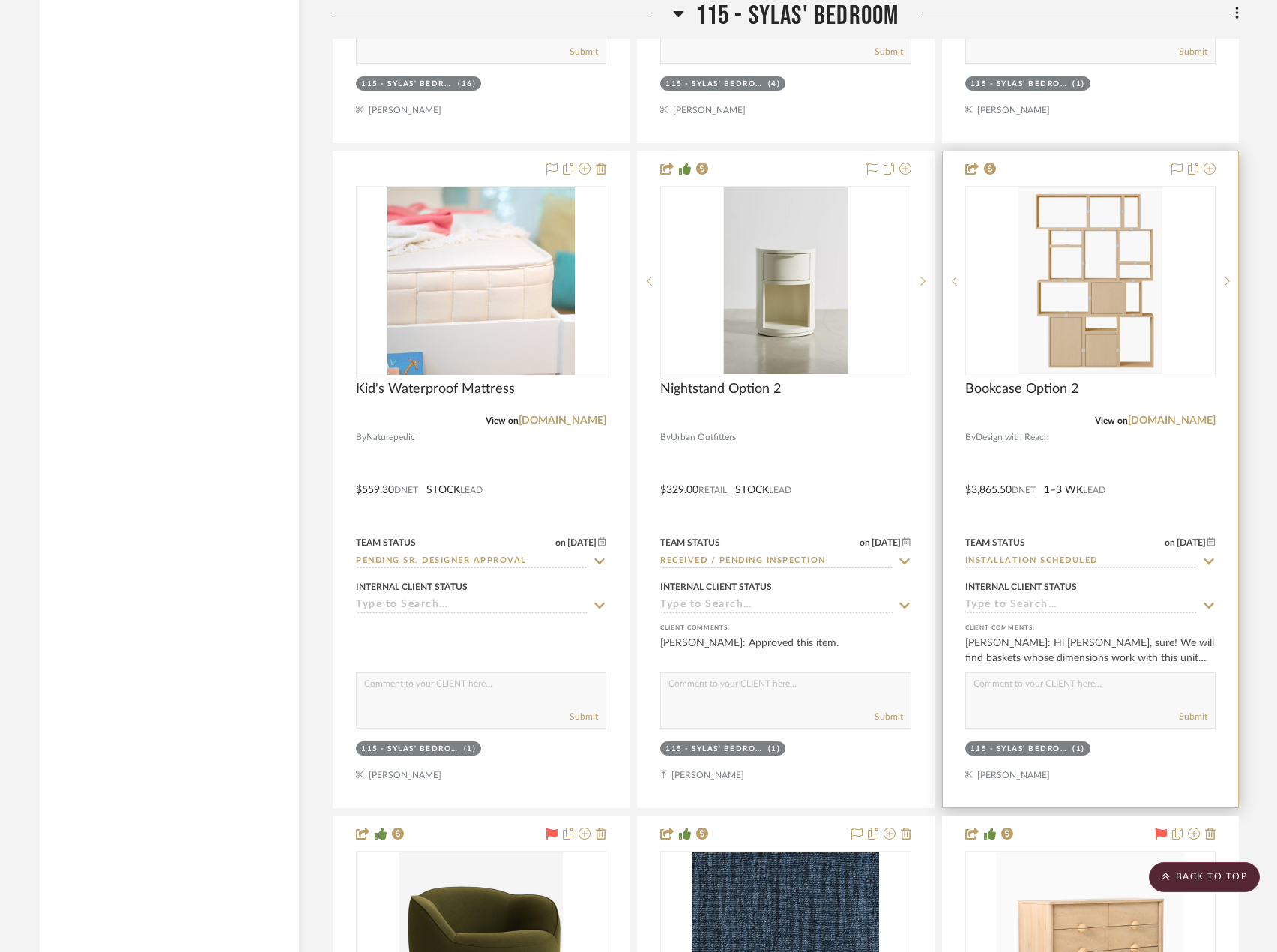
scroll to position [24676, 0]
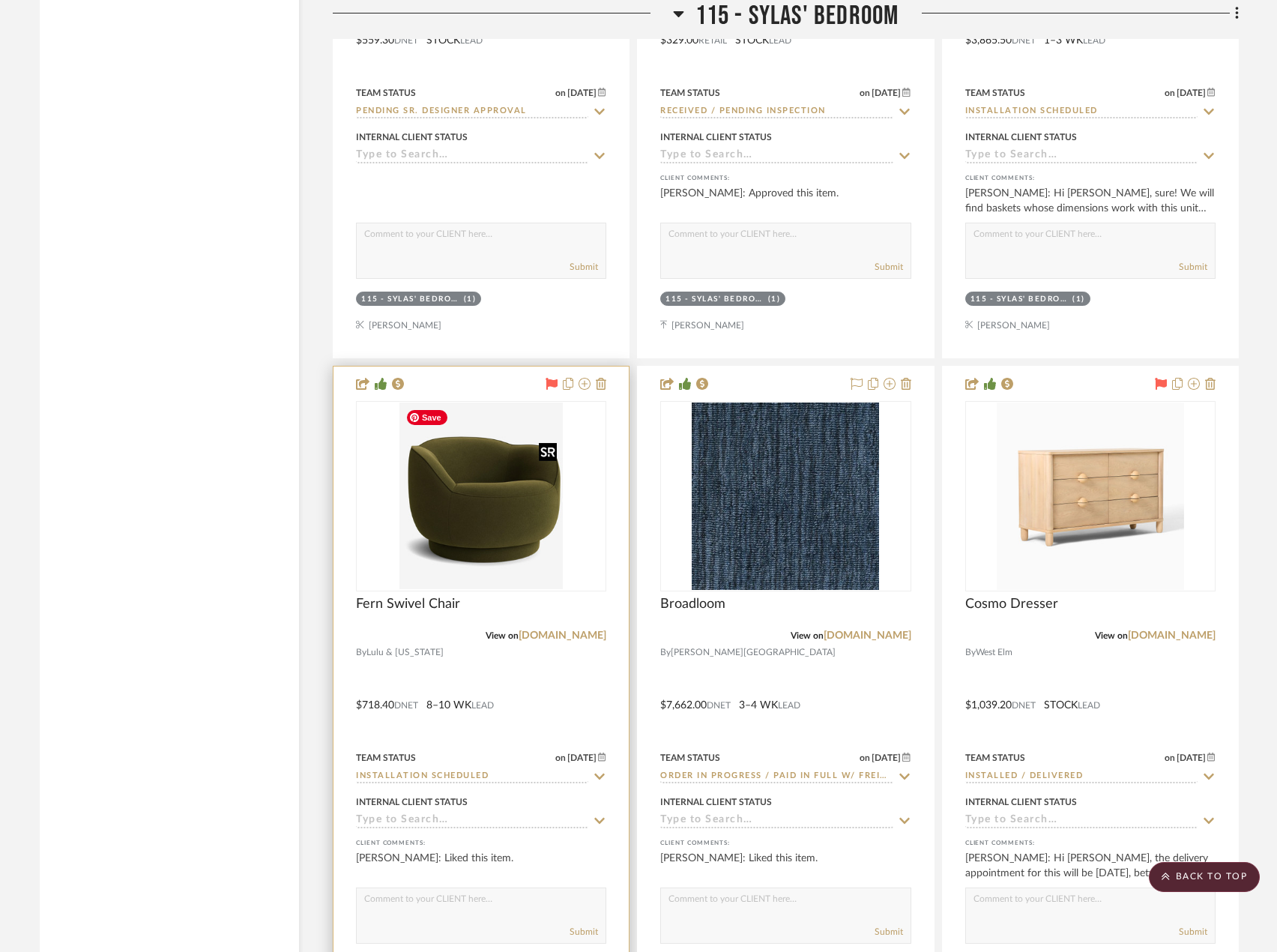
click at [522, 505] on img "0" at bounding box center [481, 496] width 163 height 187
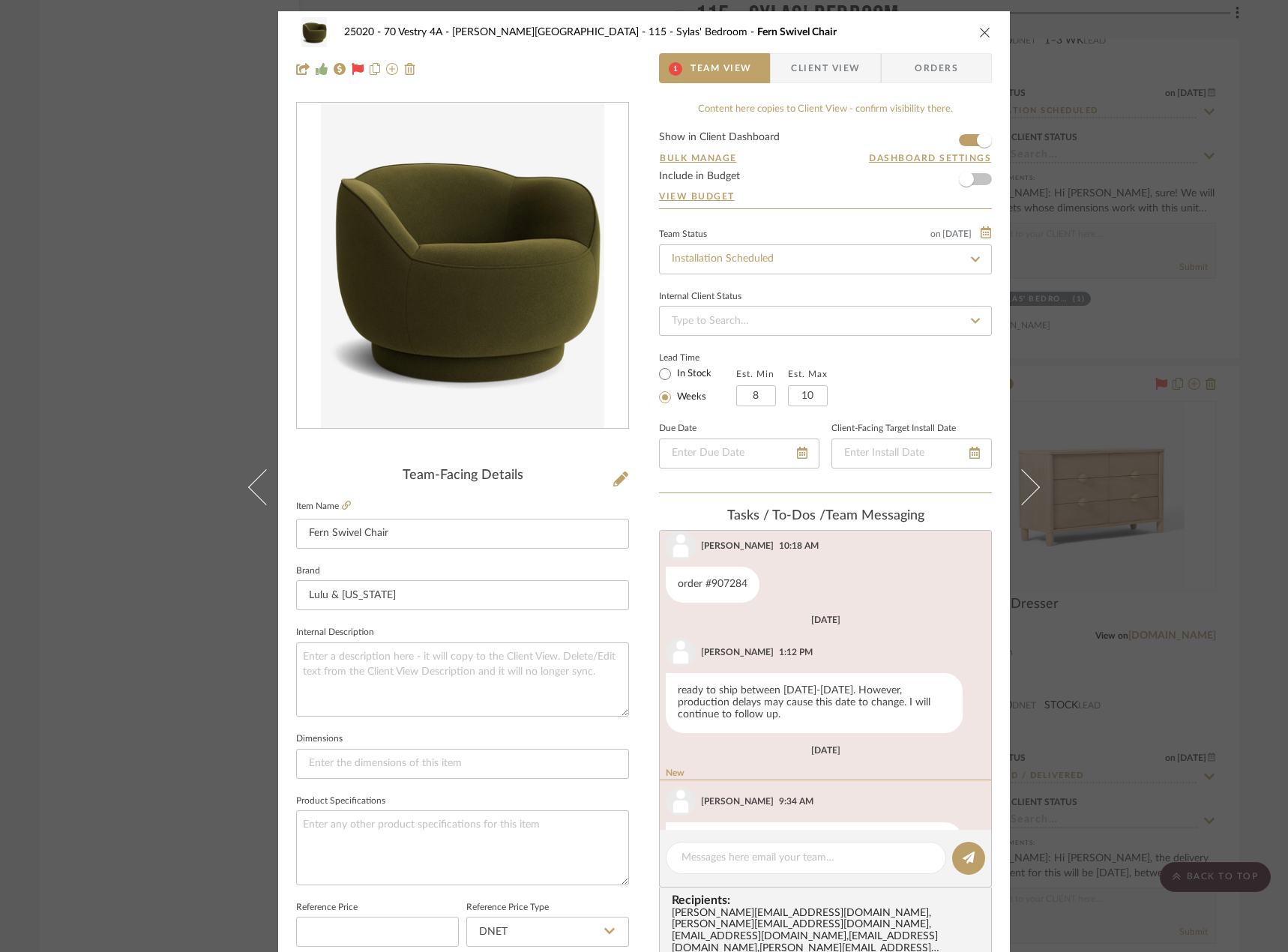
scroll to position [435, 0]
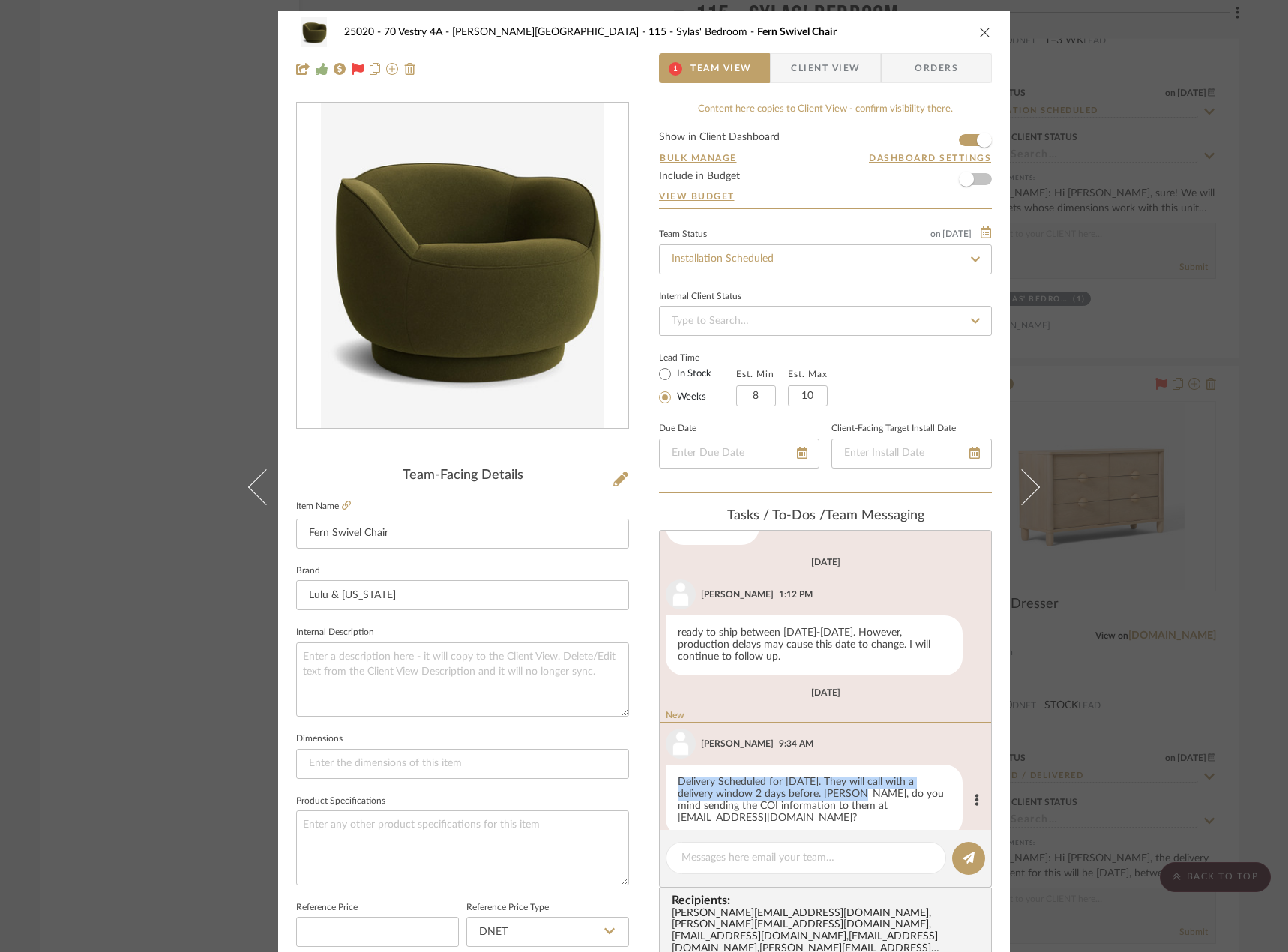
drag, startPoint x: 674, startPoint y: 766, endPoint x: 820, endPoint y: 780, distance: 146.7
click at [820, 780] on div "Delivery Scheduled for [DATE]. They will call with a delivery window 2 days bef…" at bounding box center [814, 800] width 297 height 72
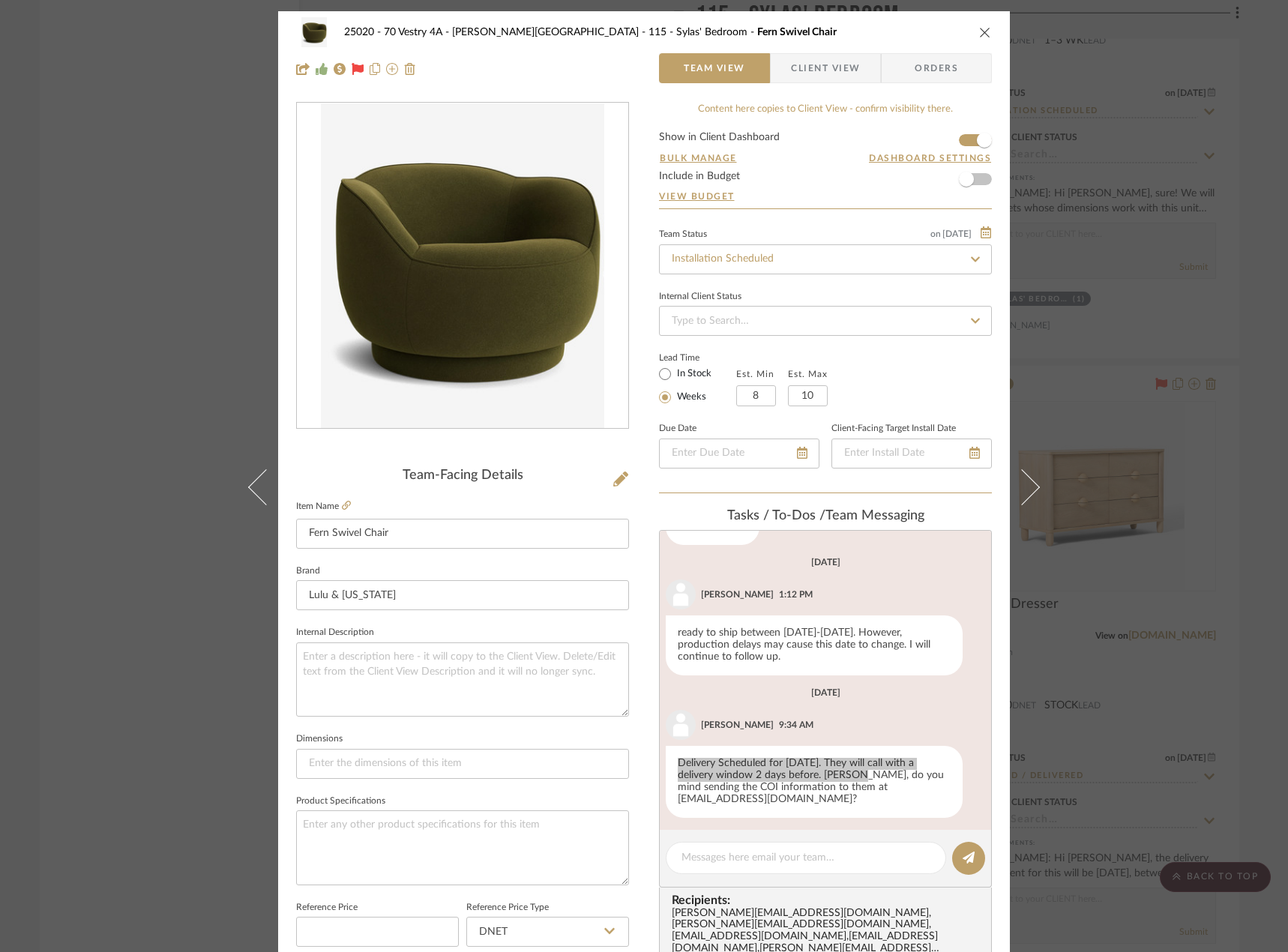
scroll to position [417, 0]
